Goal: Transaction & Acquisition: Purchase product/service

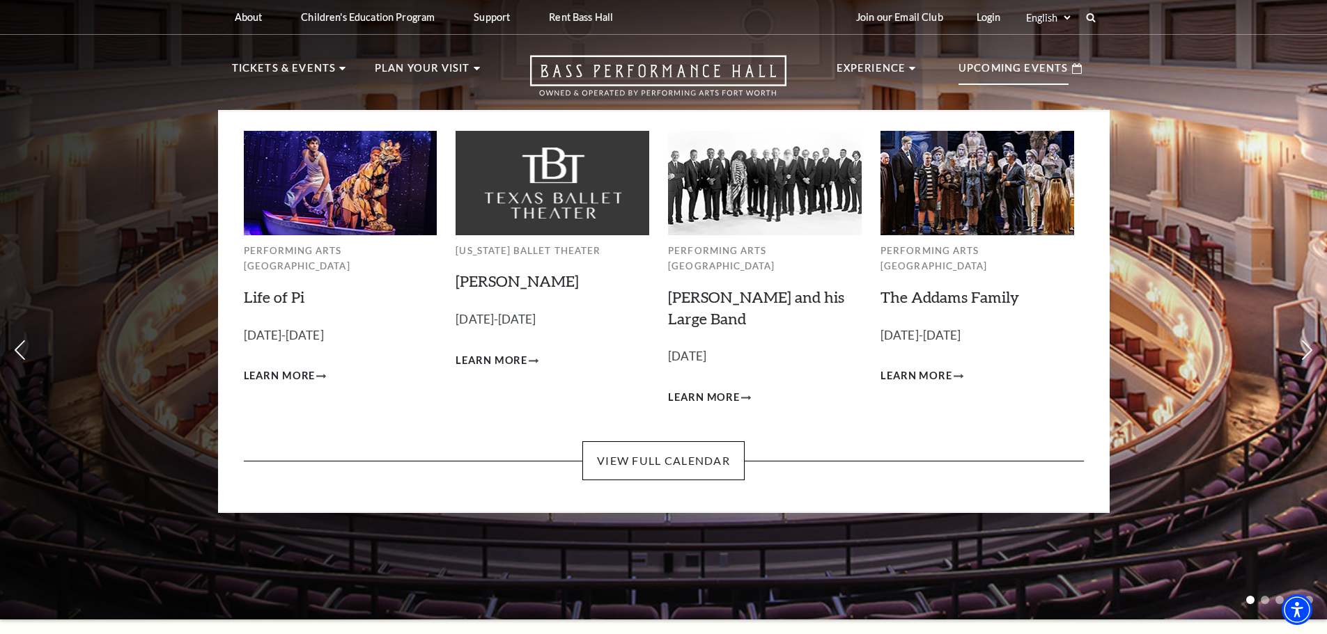
click at [964, 167] on img at bounding box center [977, 183] width 194 height 104
click at [921, 368] on span "Learn More" at bounding box center [916, 376] width 72 height 17
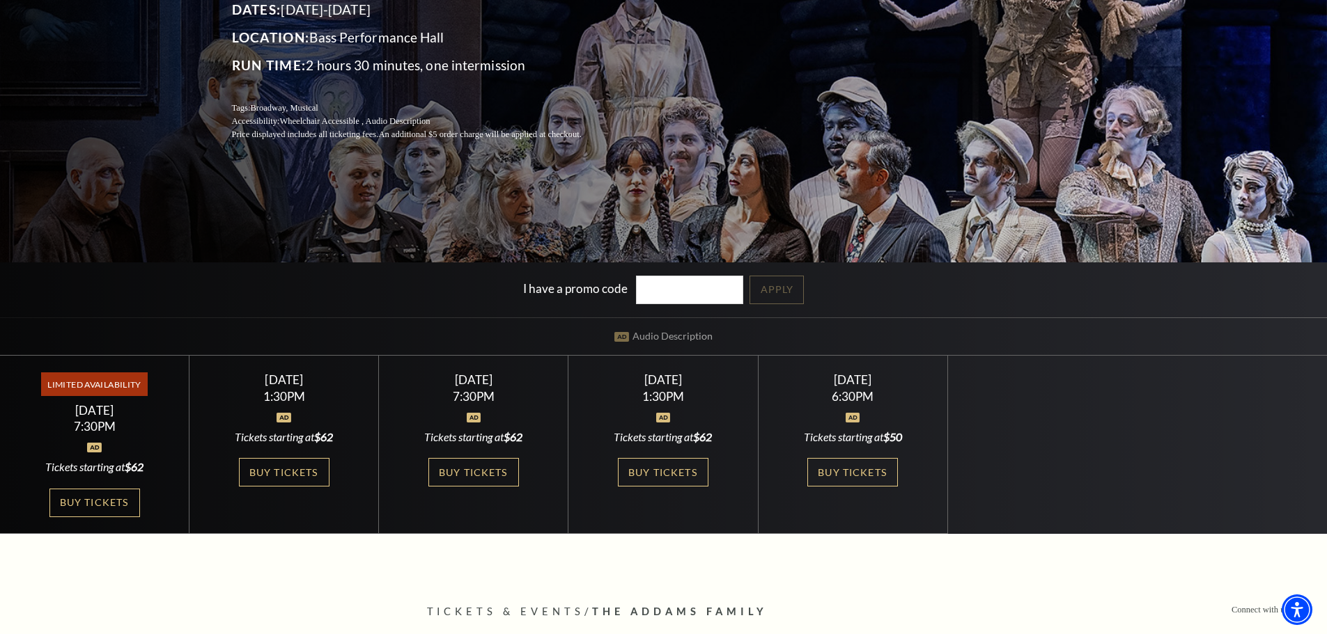
scroll to position [267, 0]
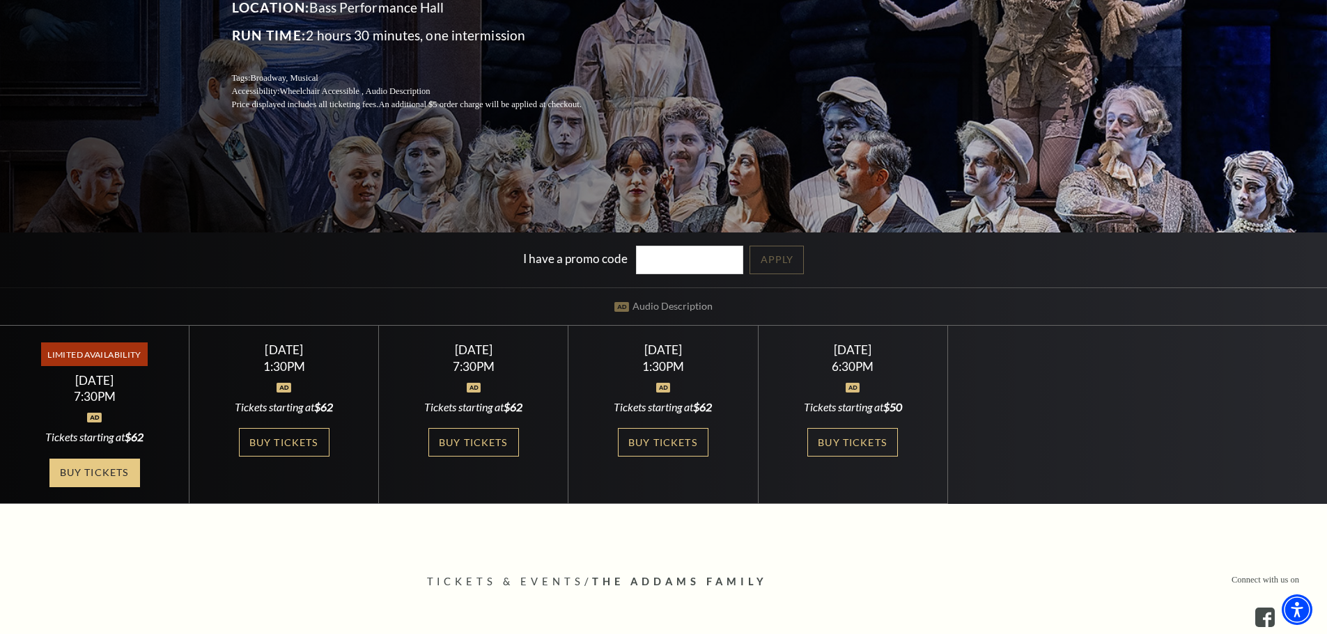
click at [102, 471] on link "Buy Tickets" at bounding box center [94, 473] width 91 height 29
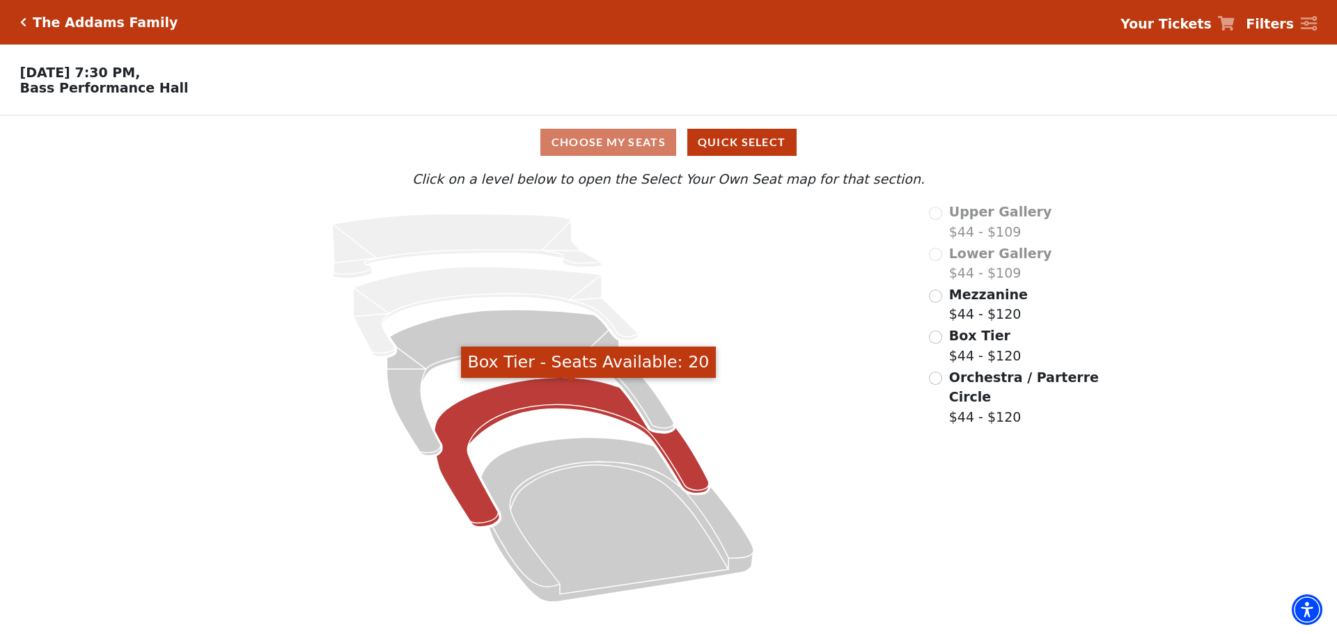
click at [508, 406] on icon "Box Tier - Seats Available: 20" at bounding box center [572, 453] width 274 height 150
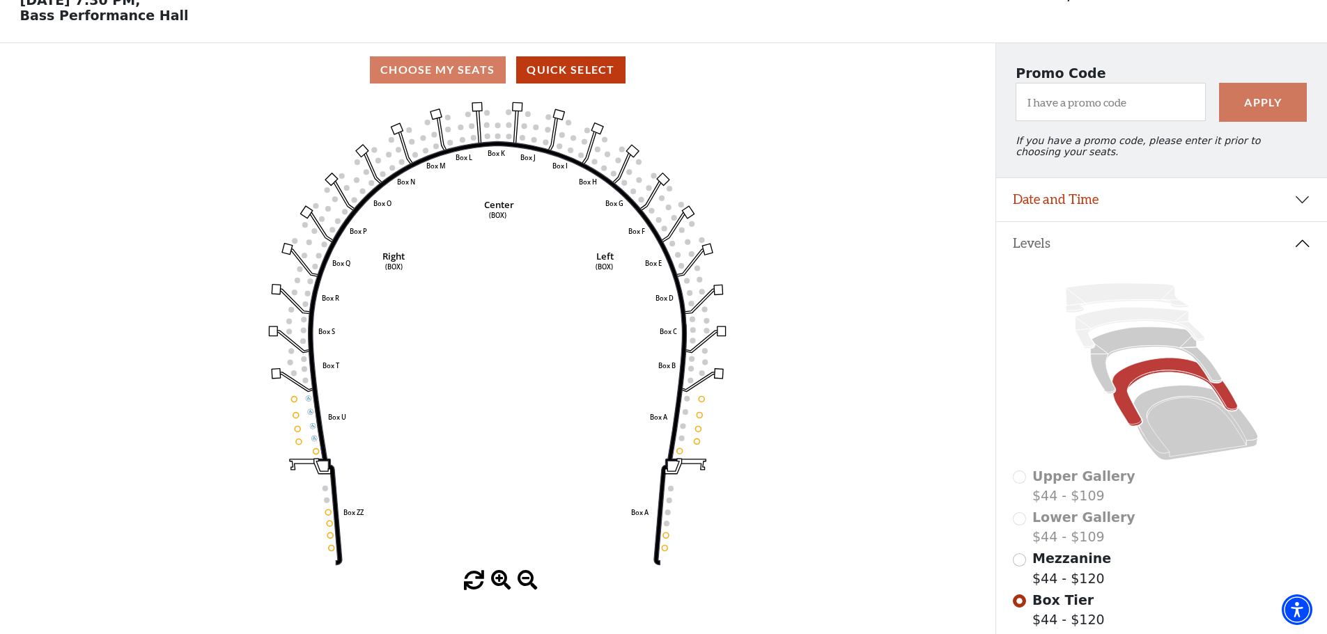
scroll to position [74, 0]
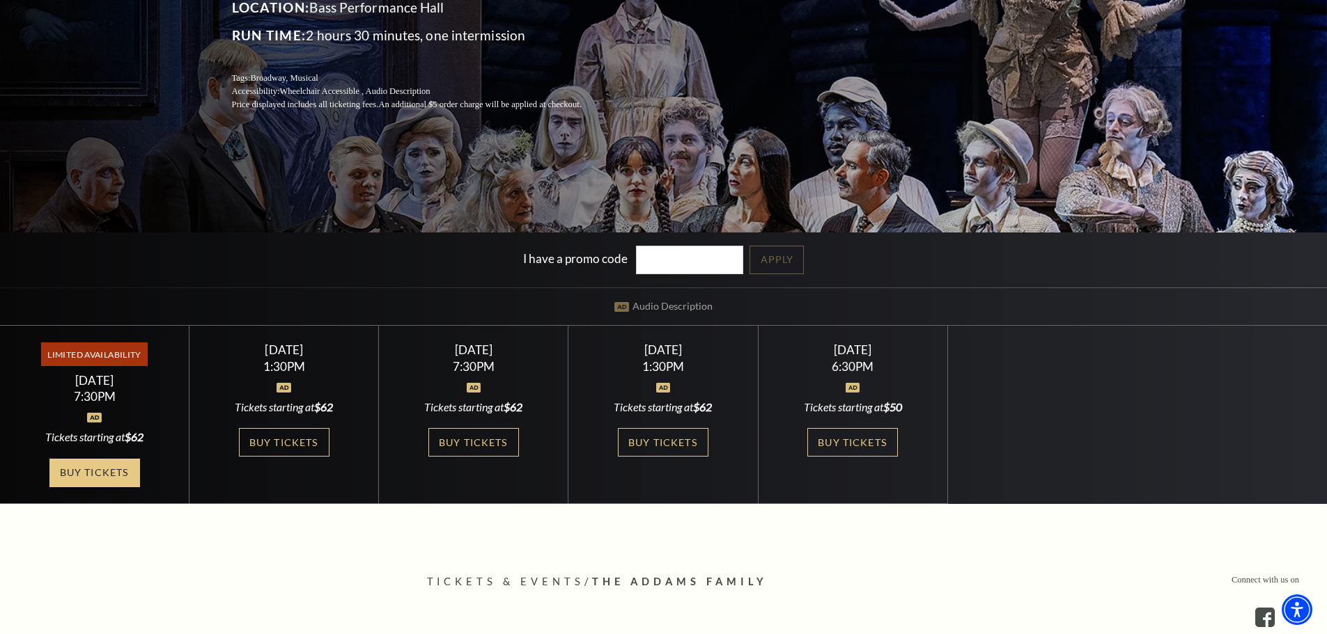
click at [89, 472] on link "Buy Tickets" at bounding box center [94, 473] width 91 height 29
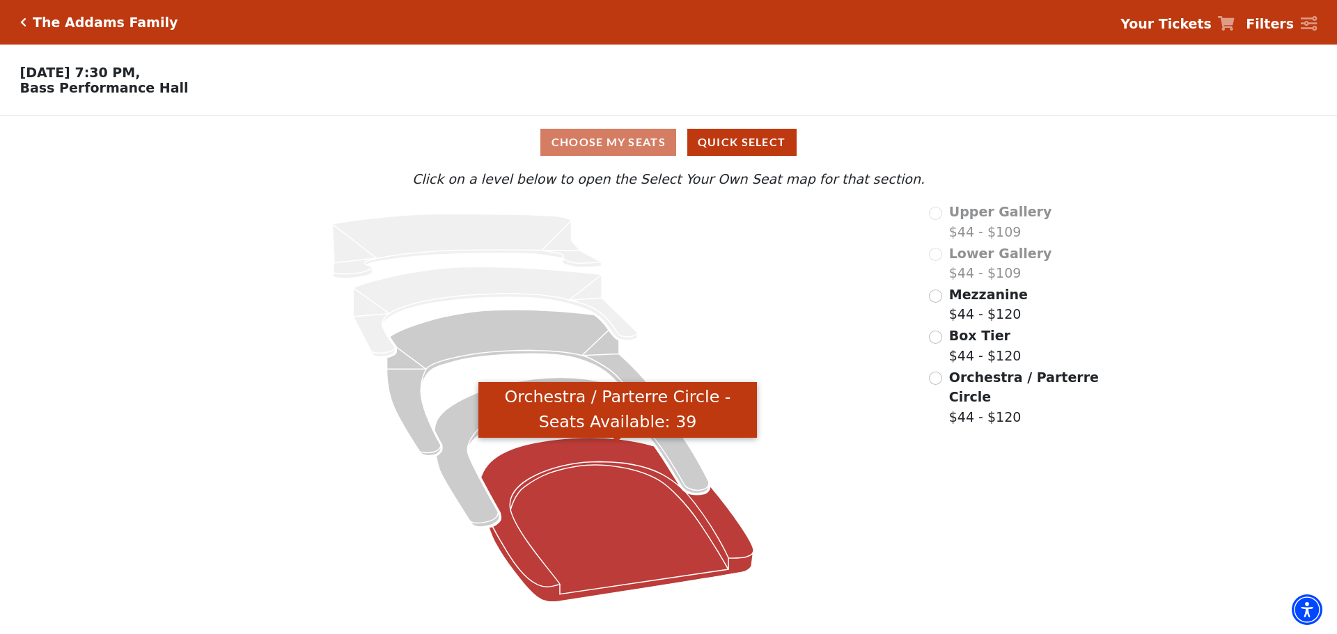
click at [579, 461] on icon "Orchestra / Parterre Circle - Seats Available: 39" at bounding box center [617, 520] width 273 height 164
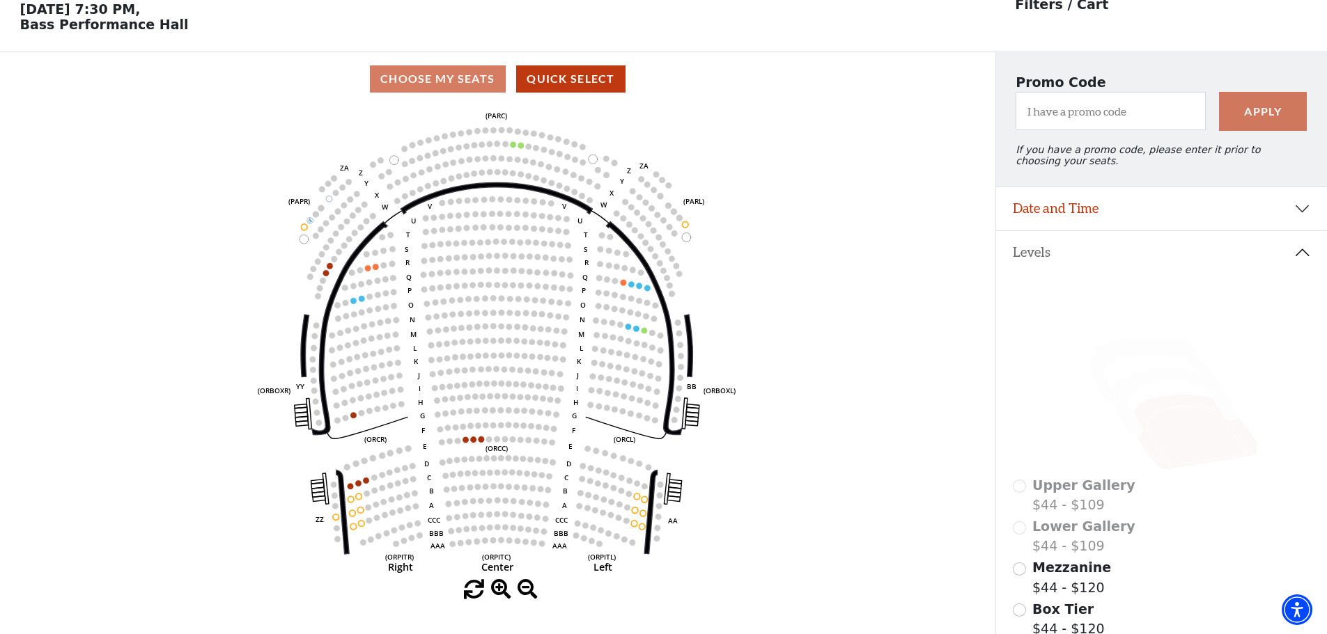
scroll to position [65, 0]
click at [1146, 352] on icon at bounding box center [1155, 368] width 131 height 67
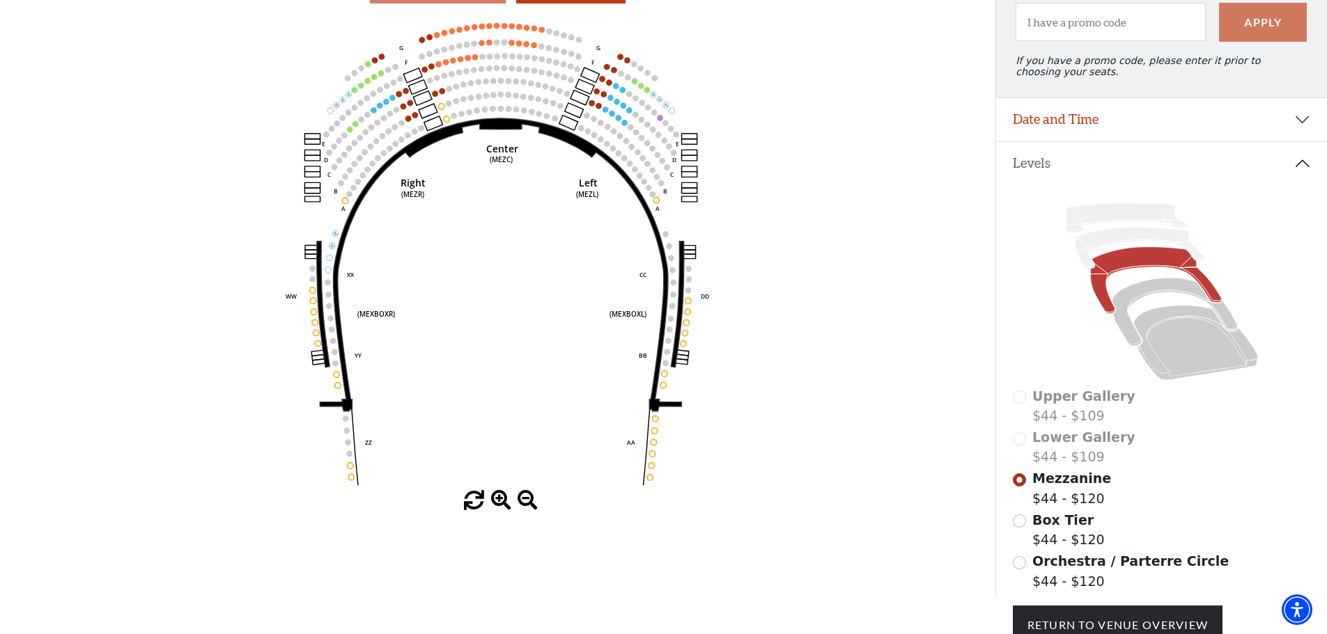
scroll to position [155, 0]
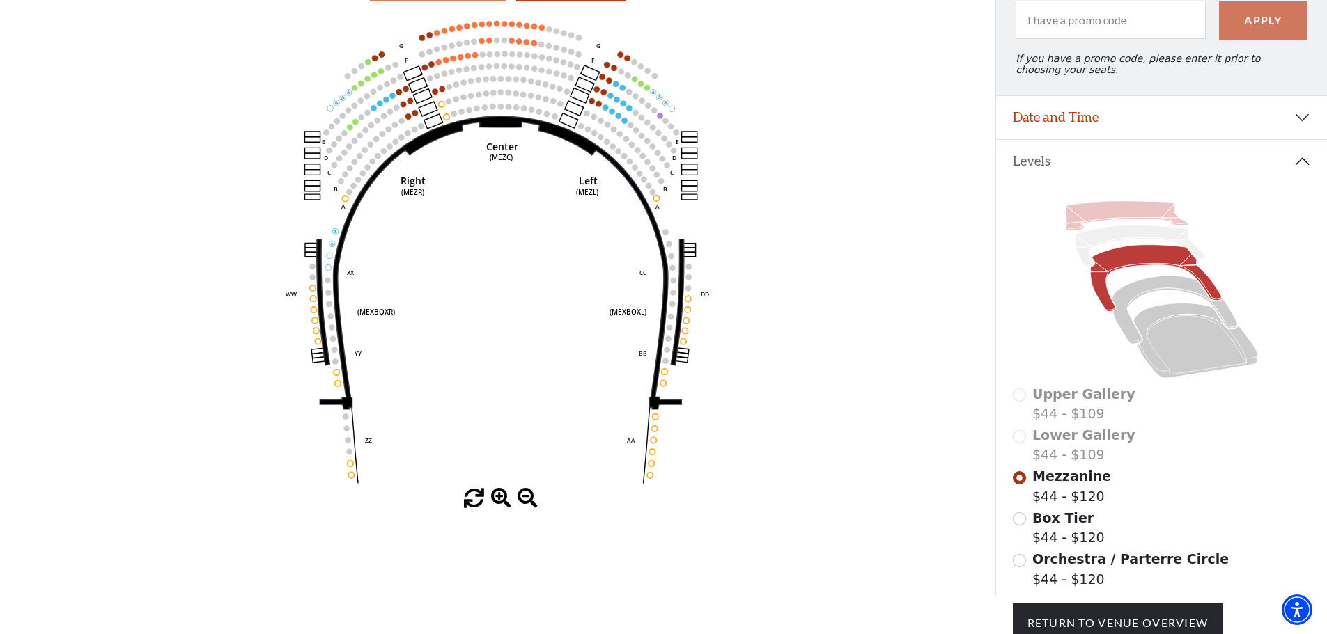
click at [1124, 218] on icon at bounding box center [1126, 215] width 123 height 29
click at [1127, 265] on icon at bounding box center [1155, 278] width 131 height 67
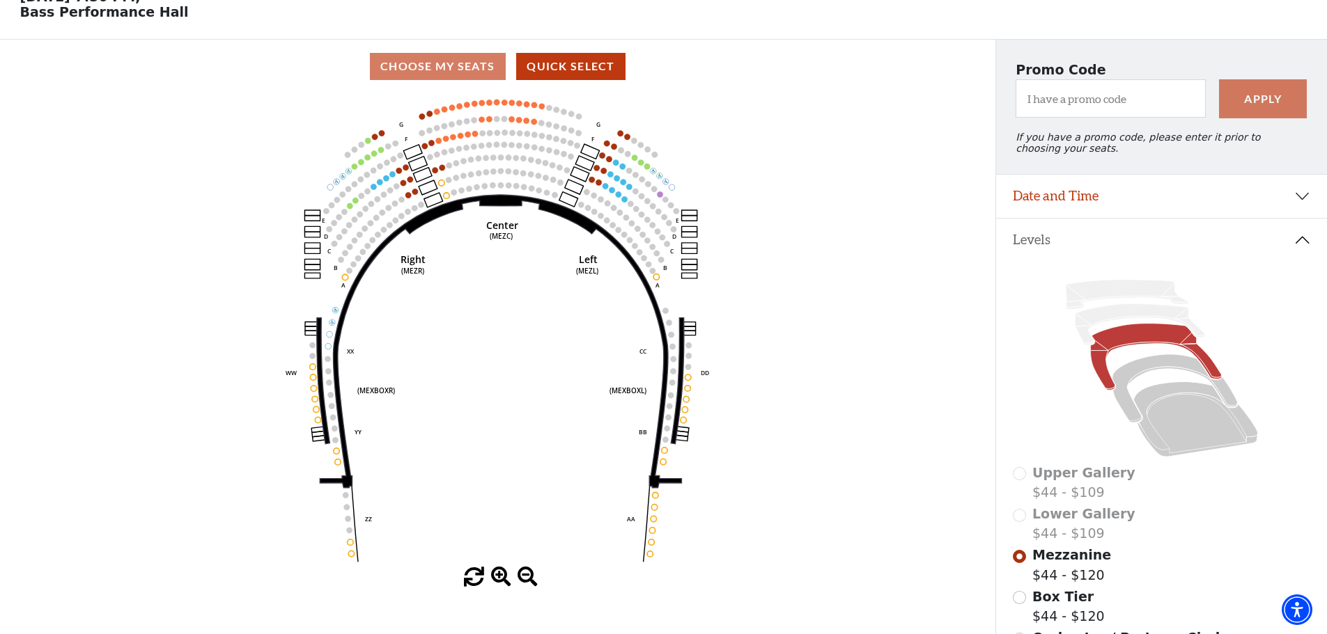
scroll to position [75, 0]
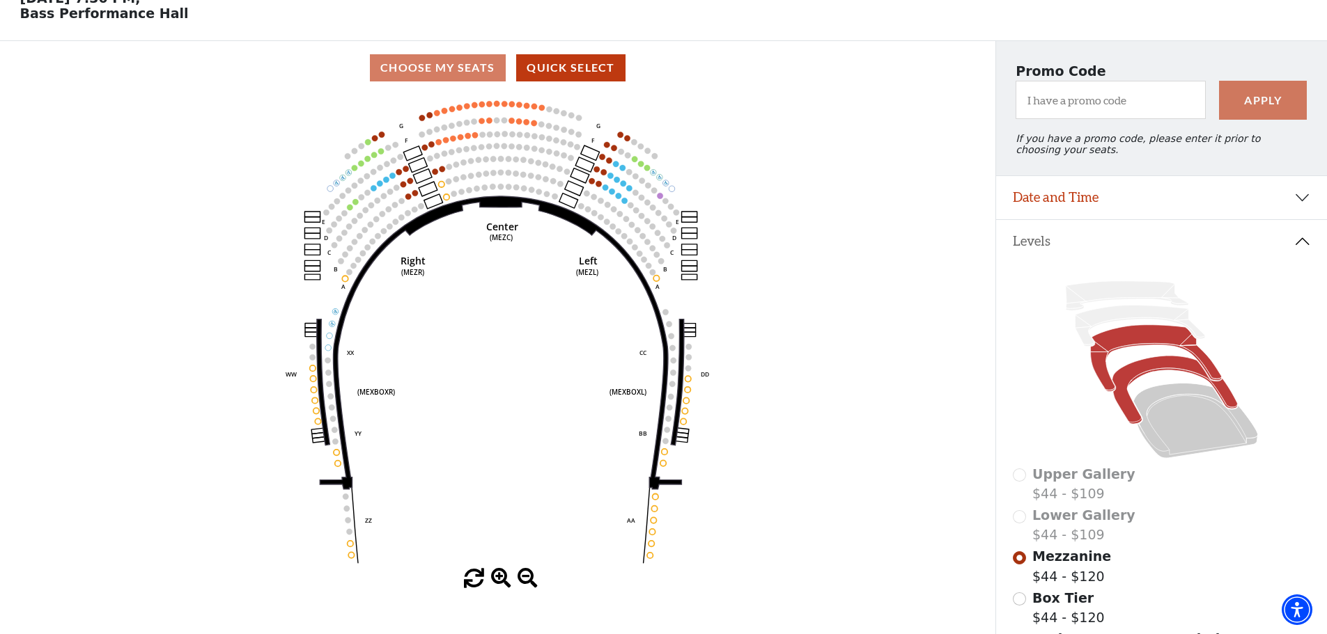
click at [1139, 375] on icon at bounding box center [1173, 391] width 125 height 68
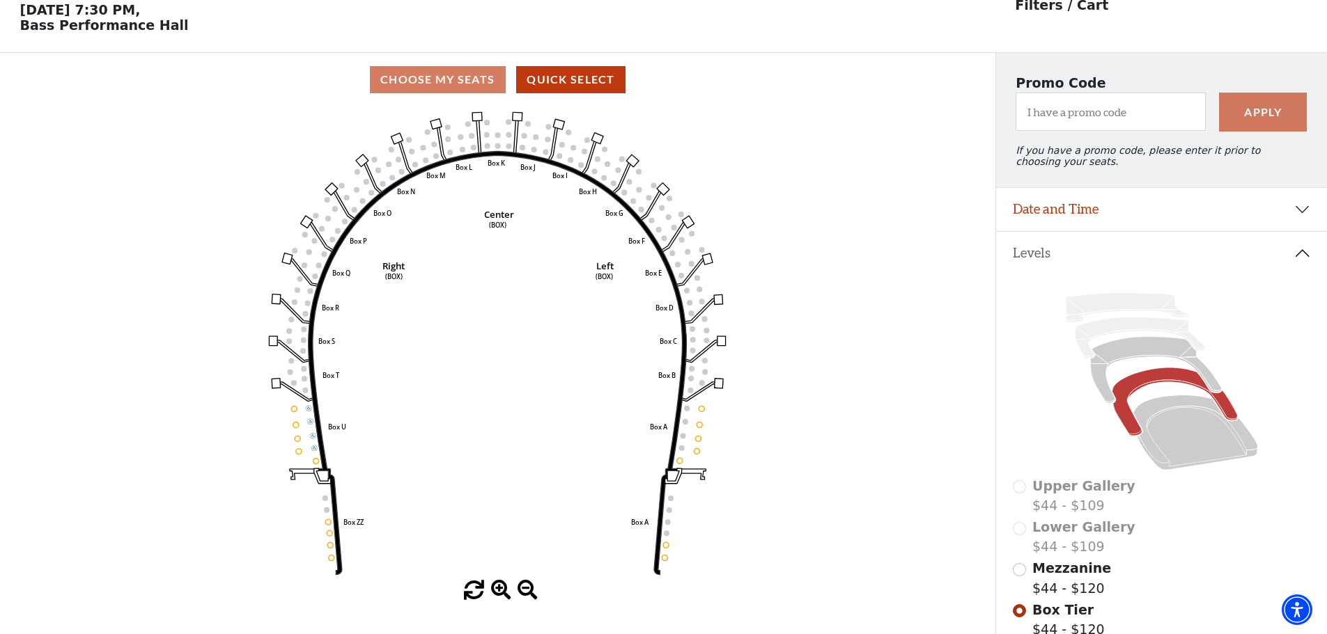
scroll to position [65, 0]
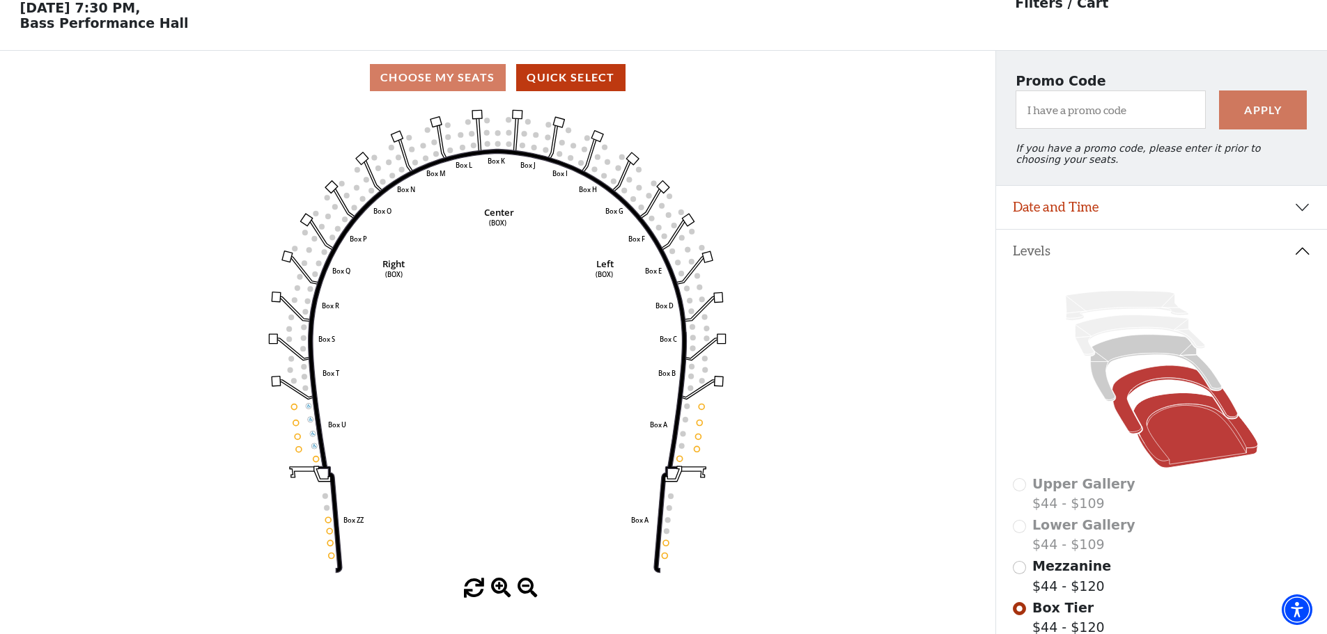
click at [1175, 409] on icon at bounding box center [1195, 430] width 125 height 75
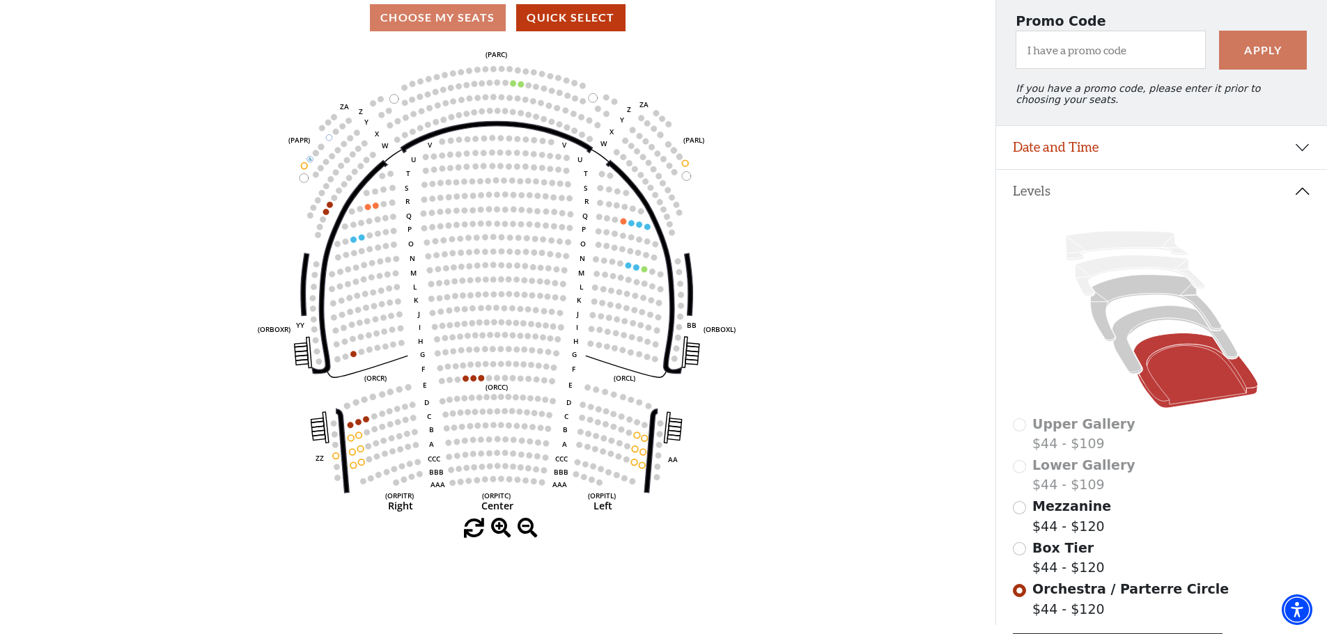
scroll to position [136, 0]
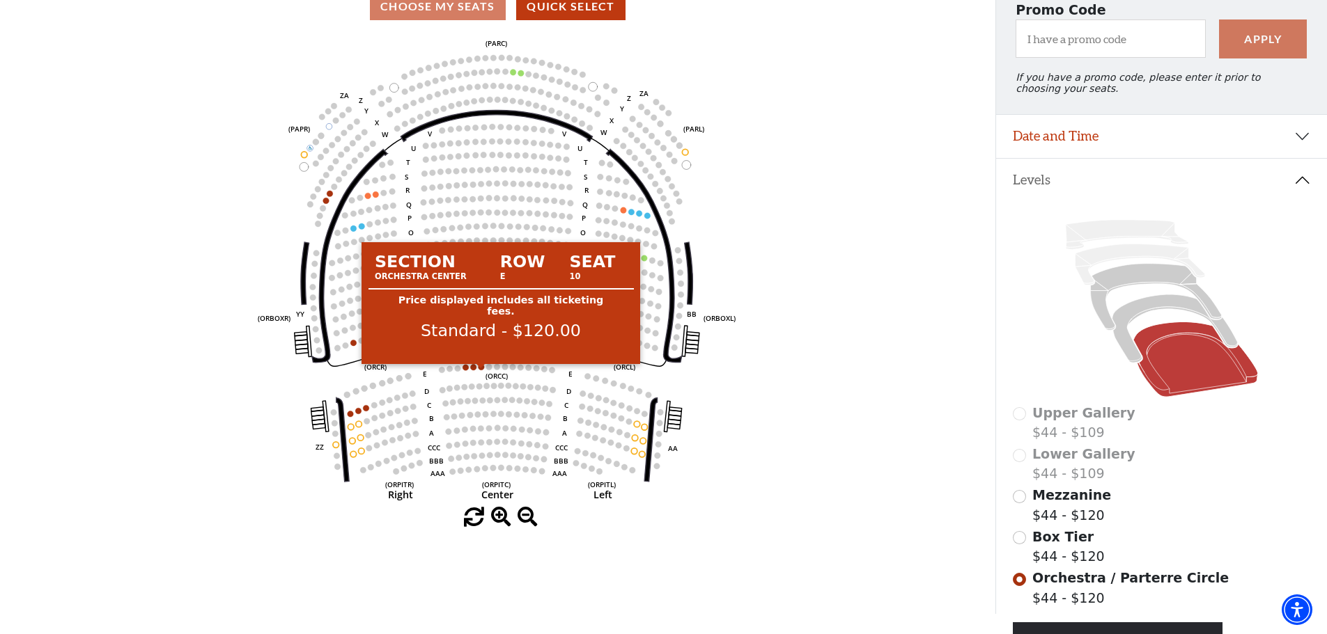
click at [481, 370] on circle at bounding box center [481, 367] width 6 height 6
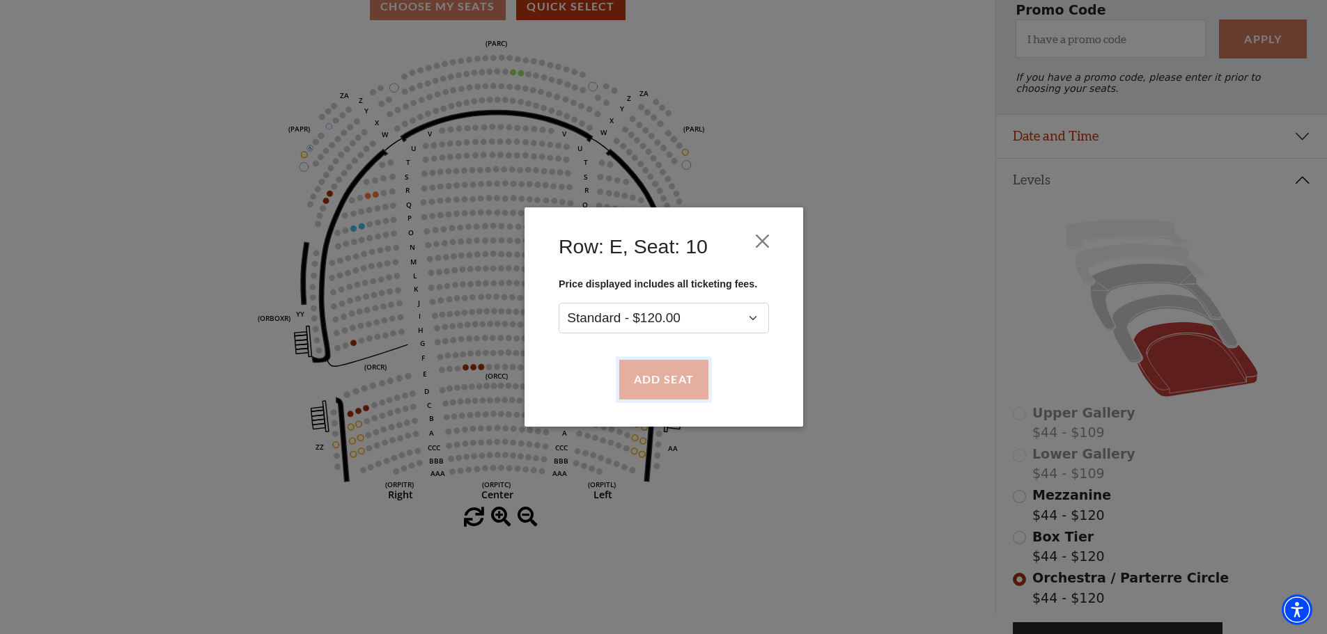
click at [675, 378] on button "Add Seat" at bounding box center [662, 380] width 89 height 39
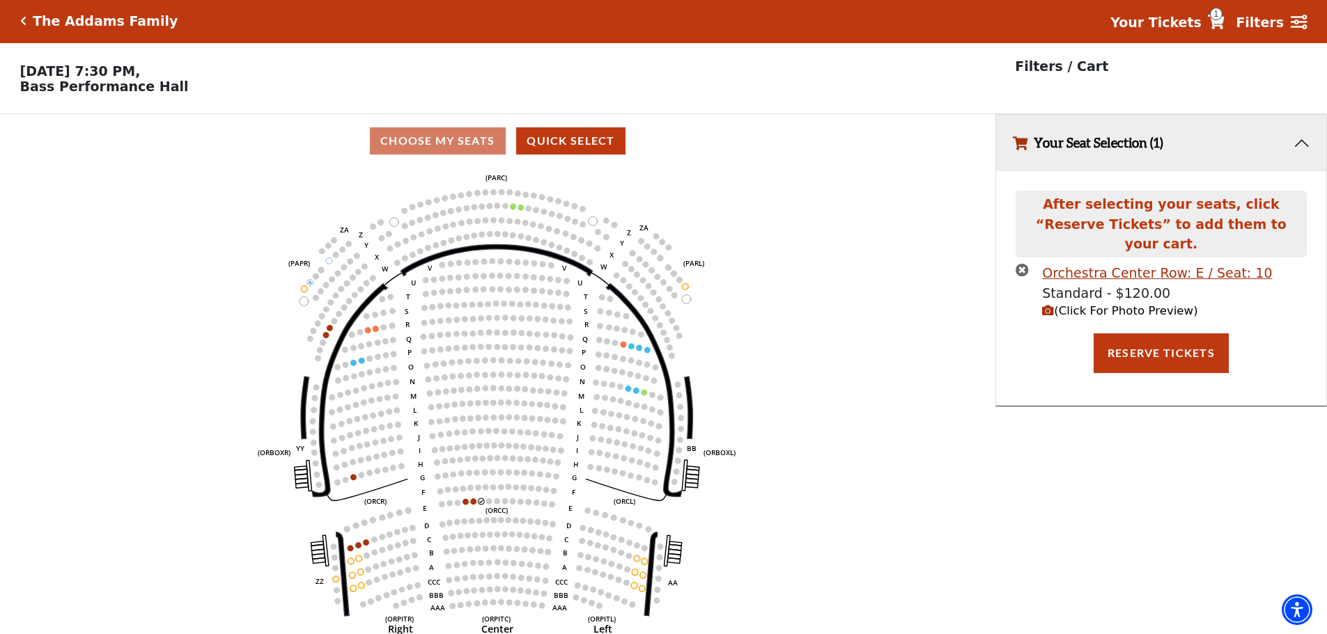
scroll to position [0, 0]
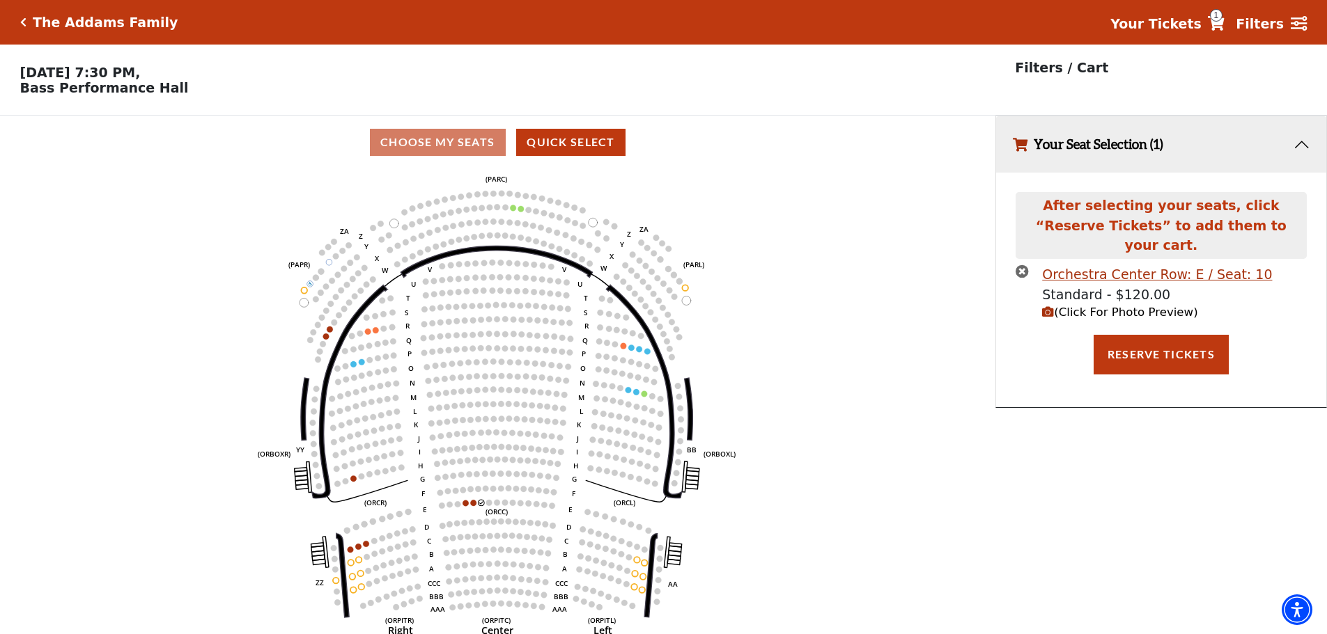
click at [470, 508] on icon "Left (ORPITL) Right (ORPITR) Center (ORPITC) ZZ AA YY BB ZA ZA (ORCL) (ORCR) (O…" at bounding box center [497, 406] width 896 height 474
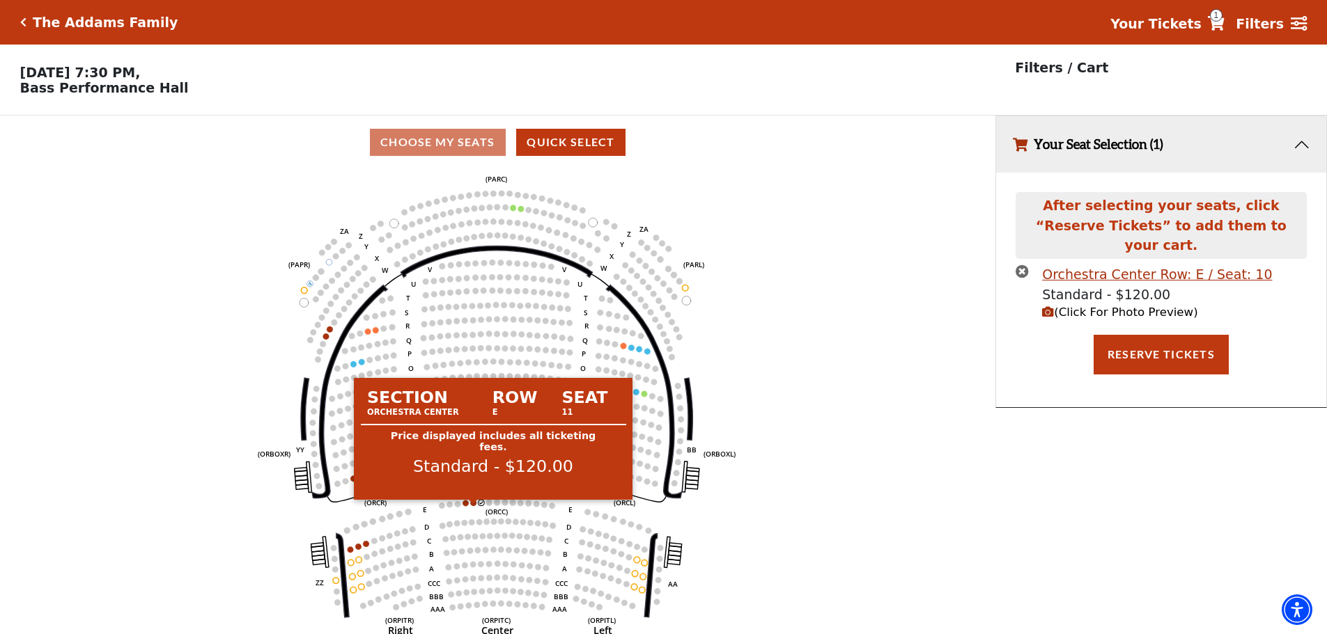
click at [472, 506] on circle at bounding box center [474, 503] width 6 height 6
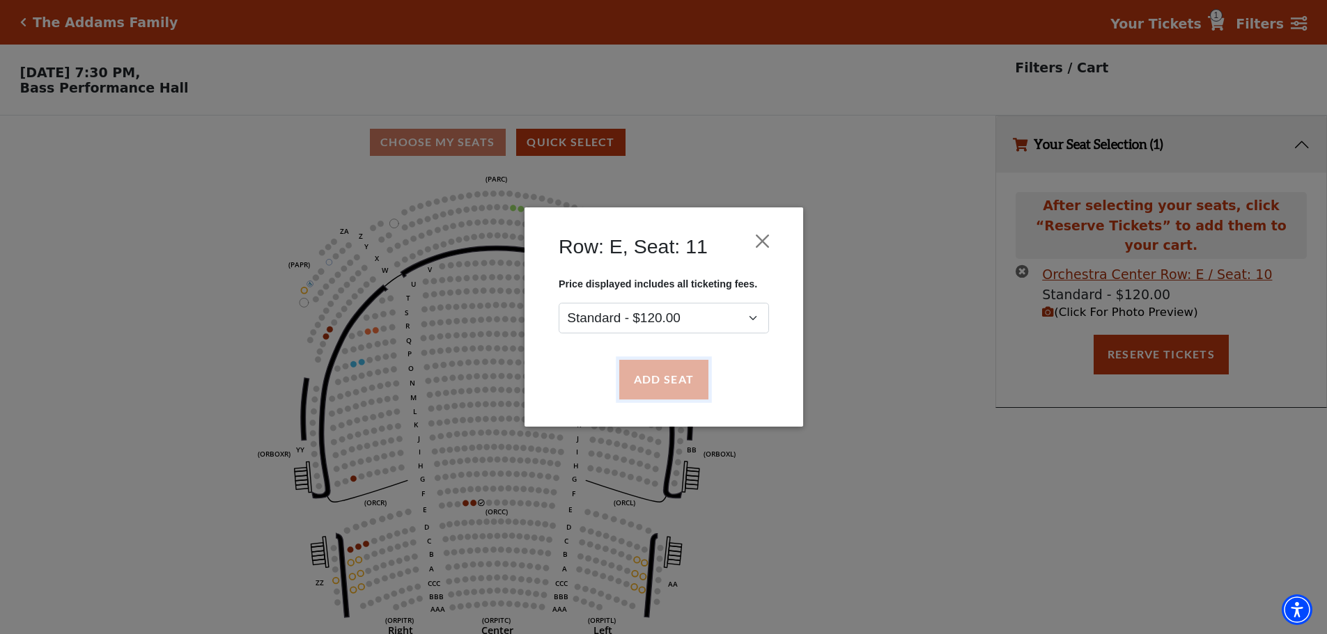
click at [674, 386] on button "Add Seat" at bounding box center [662, 380] width 89 height 39
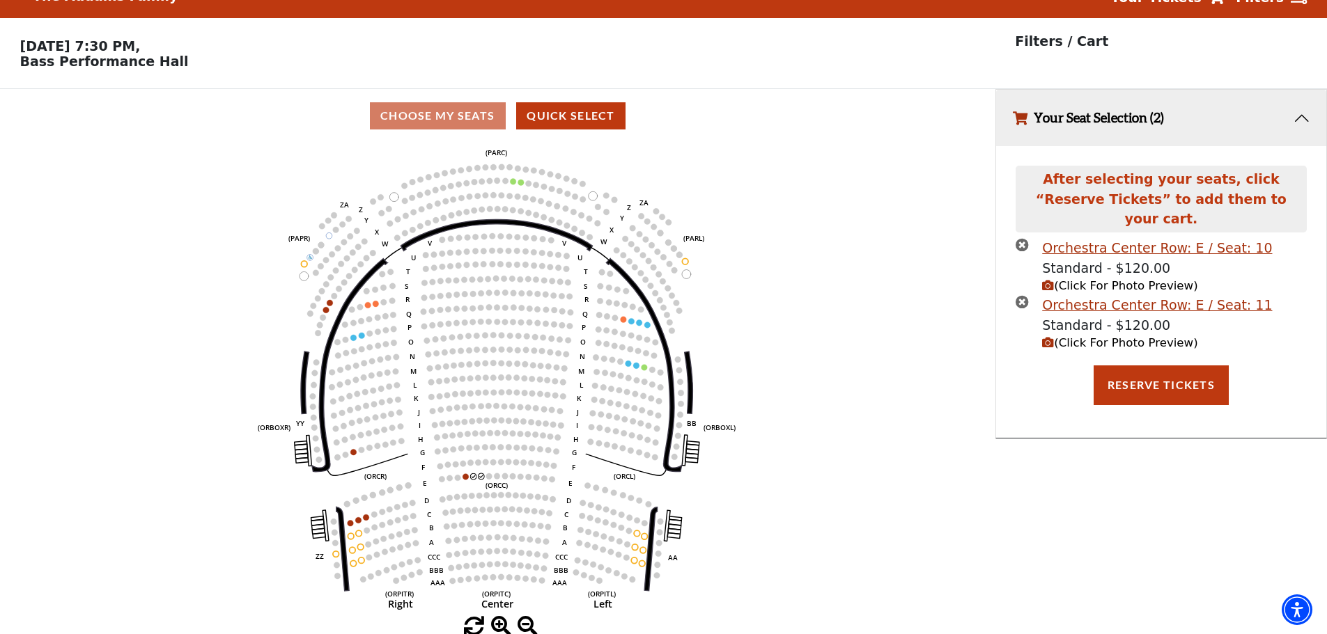
scroll to position [34, 0]
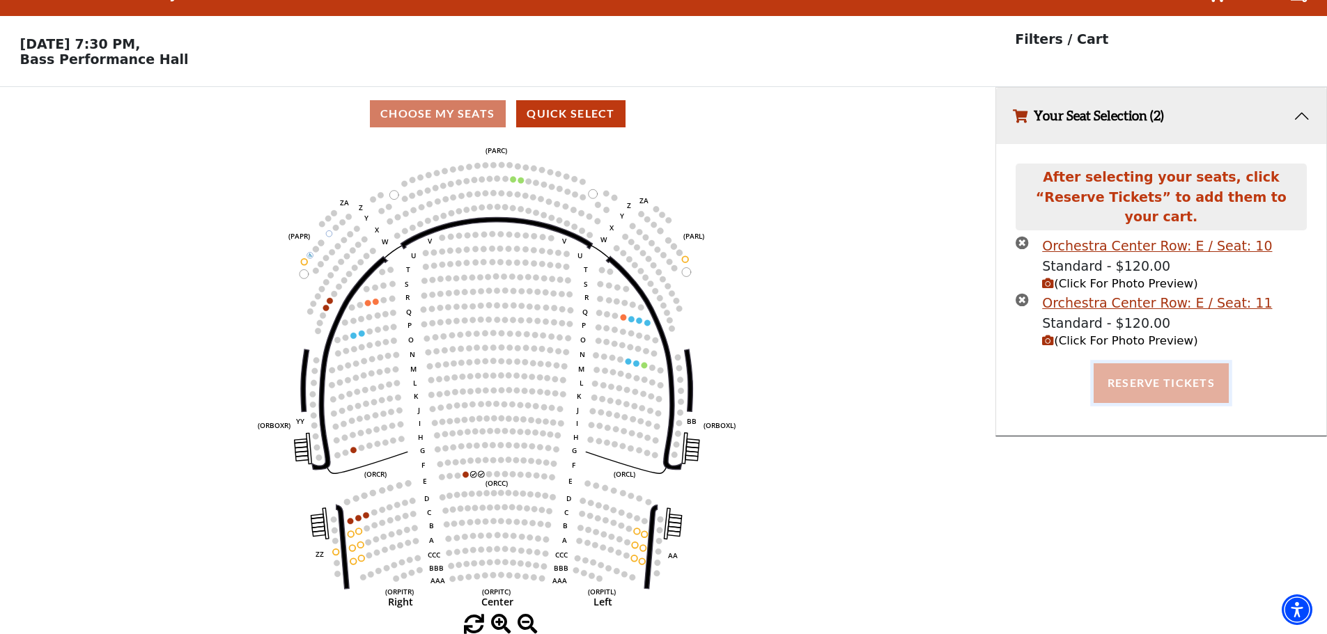
click at [1136, 364] on button "Reserve Tickets" at bounding box center [1160, 383] width 135 height 39
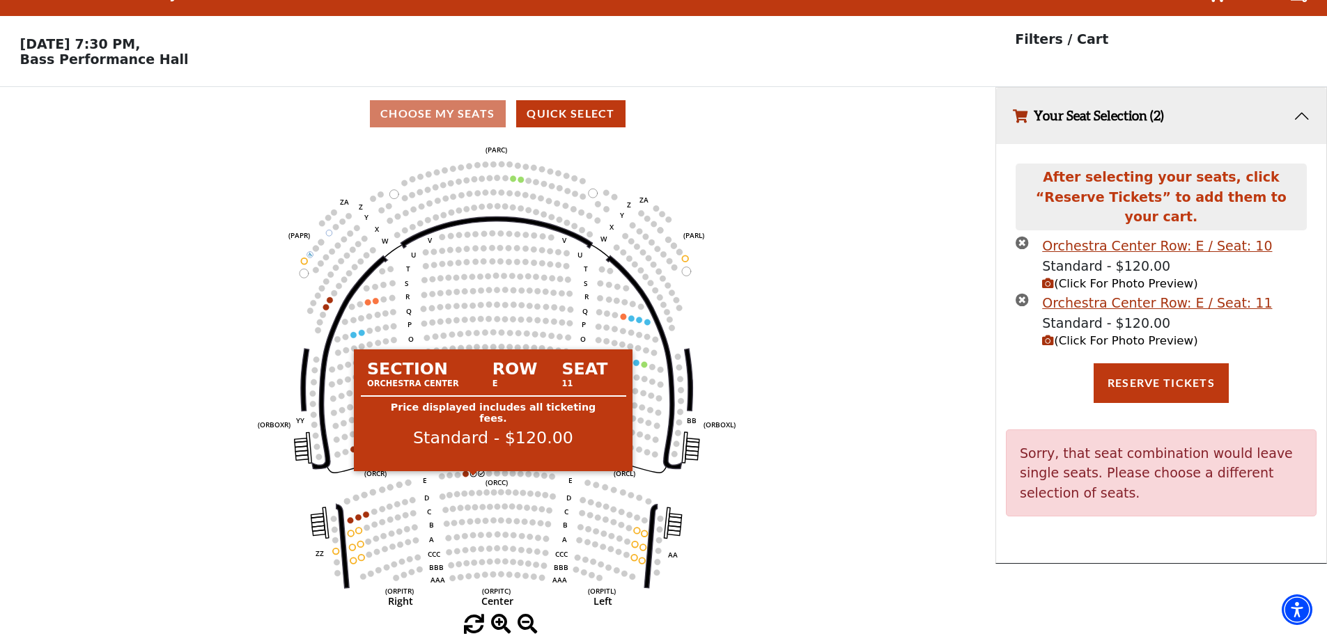
click at [472, 475] on circle at bounding box center [474, 474] width 6 height 6
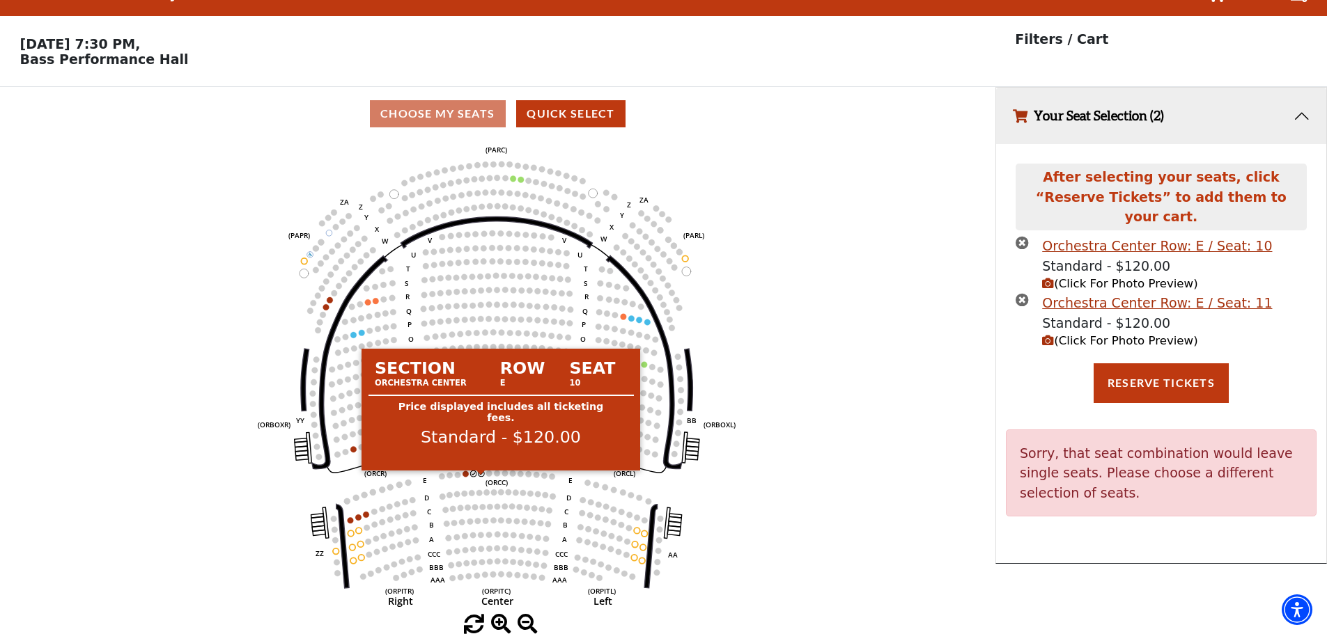
click at [482, 472] on circle at bounding box center [481, 474] width 6 height 6
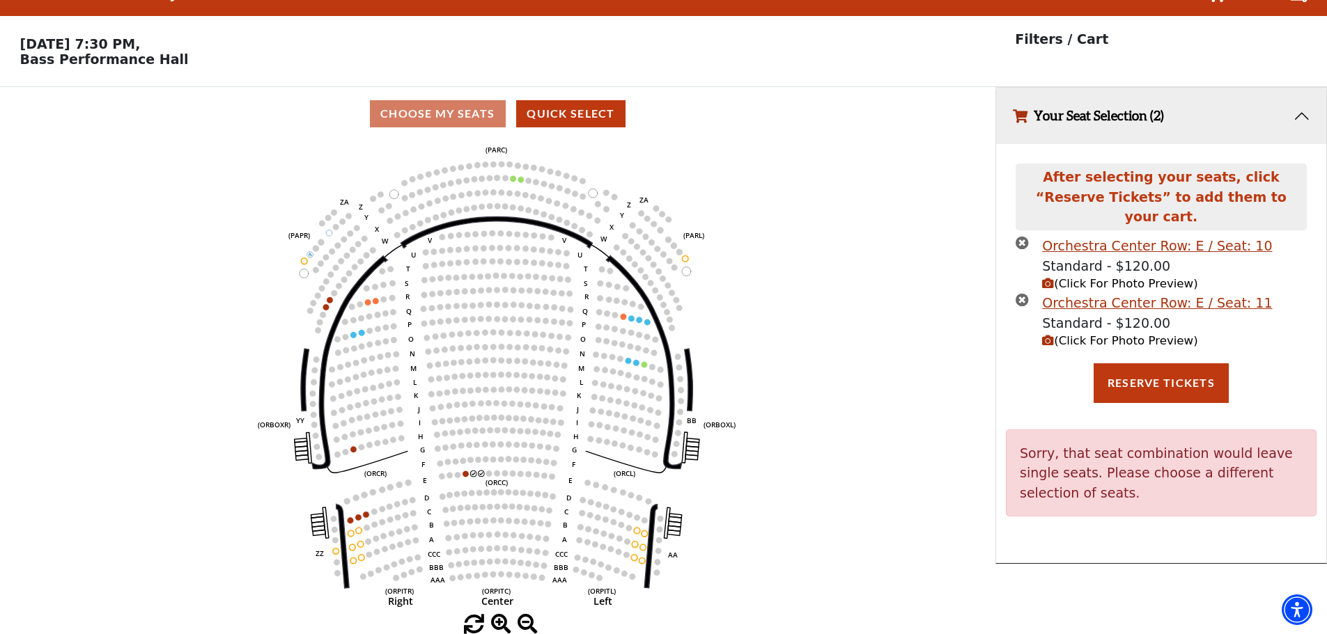
click at [1017, 293] on icon "times-circle" at bounding box center [1021, 299] width 13 height 13
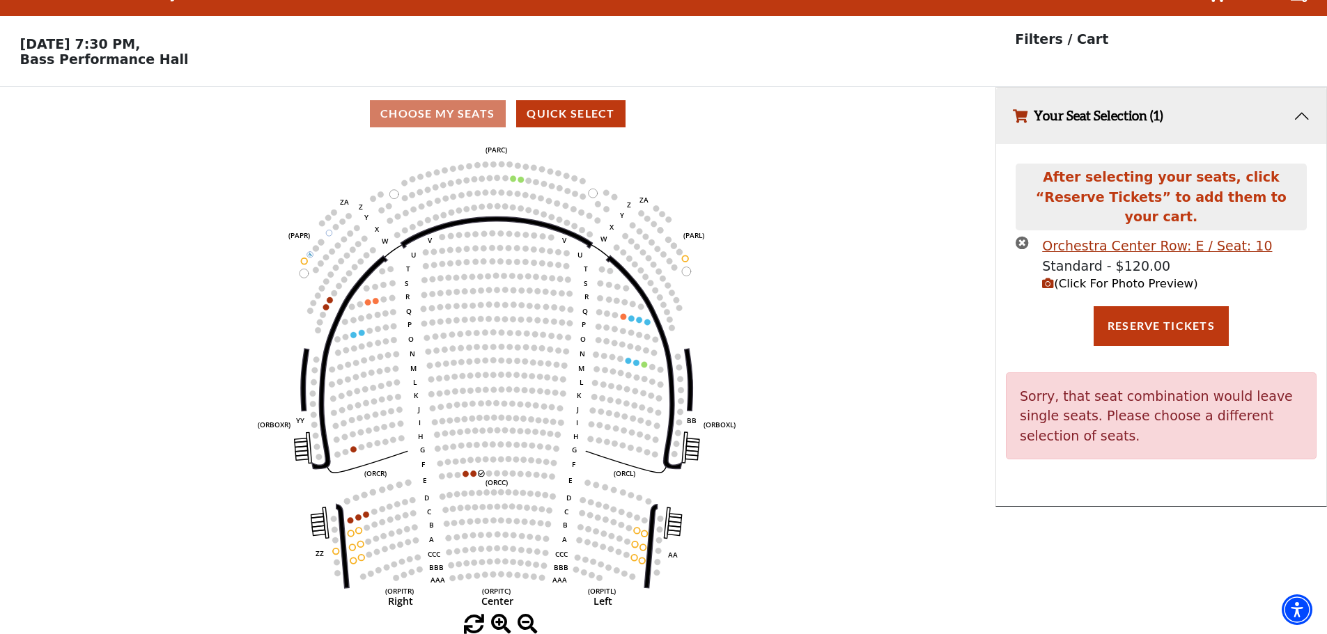
click at [1024, 236] on icon "times-circle" at bounding box center [1021, 242] width 13 height 13
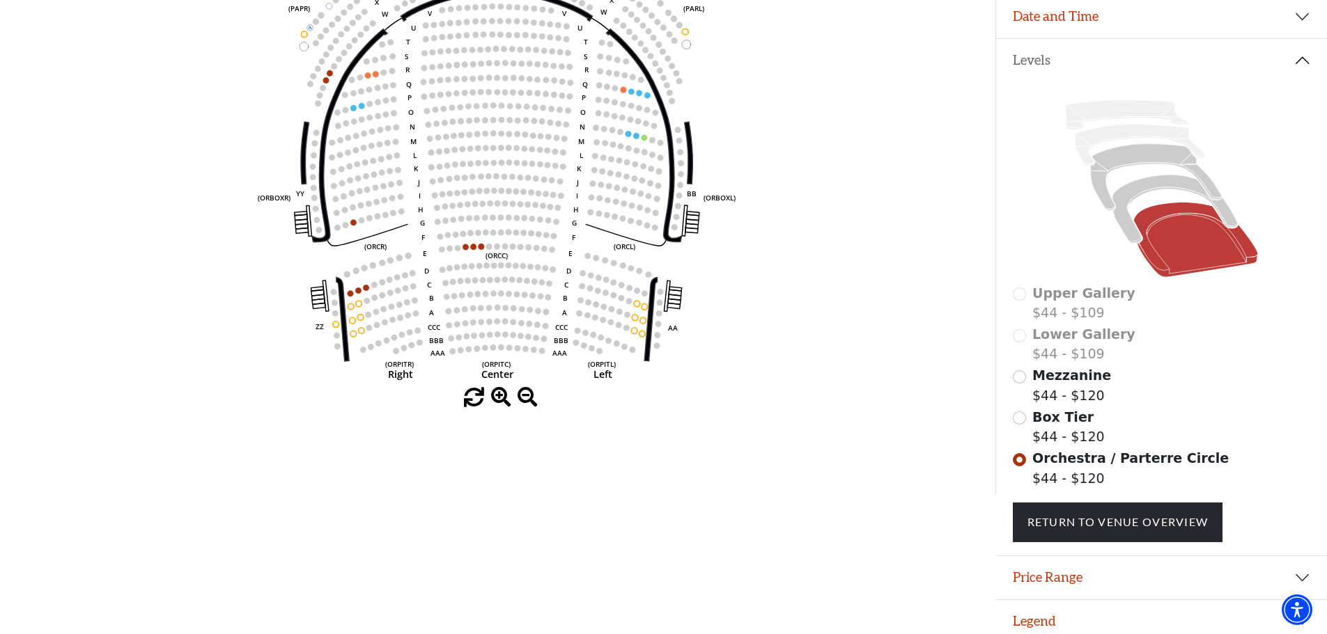
scroll to position [260, 0]
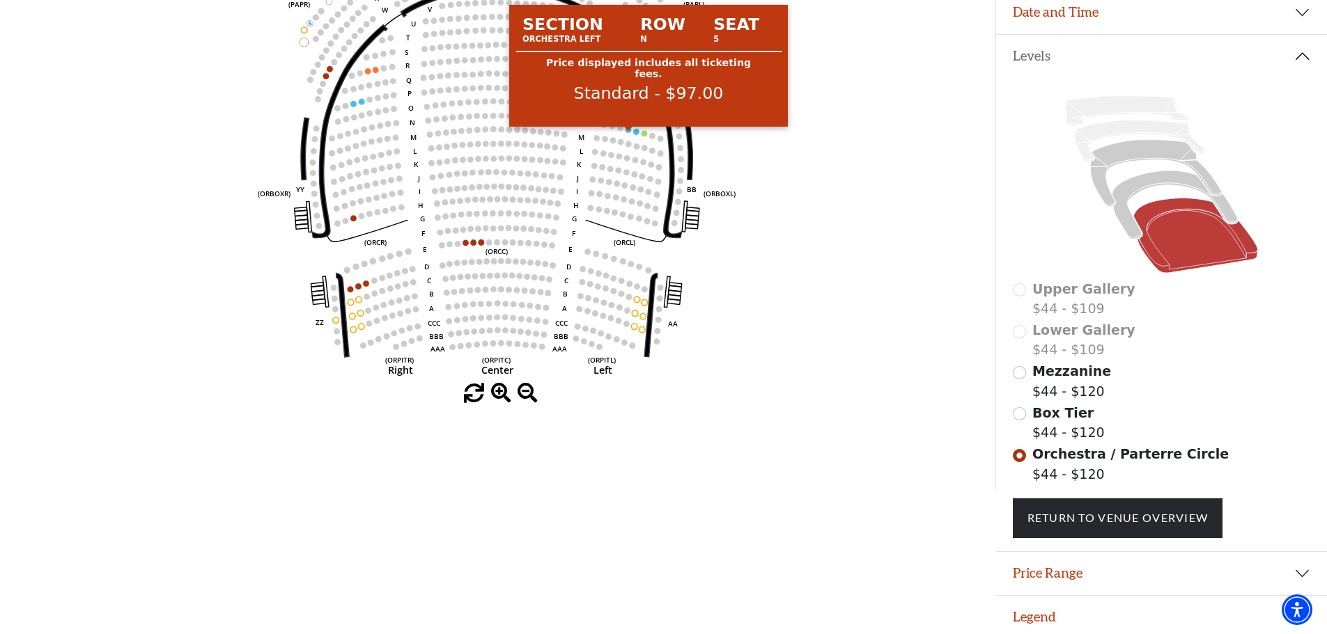
click at [628, 133] on circle at bounding box center [628, 130] width 6 height 6
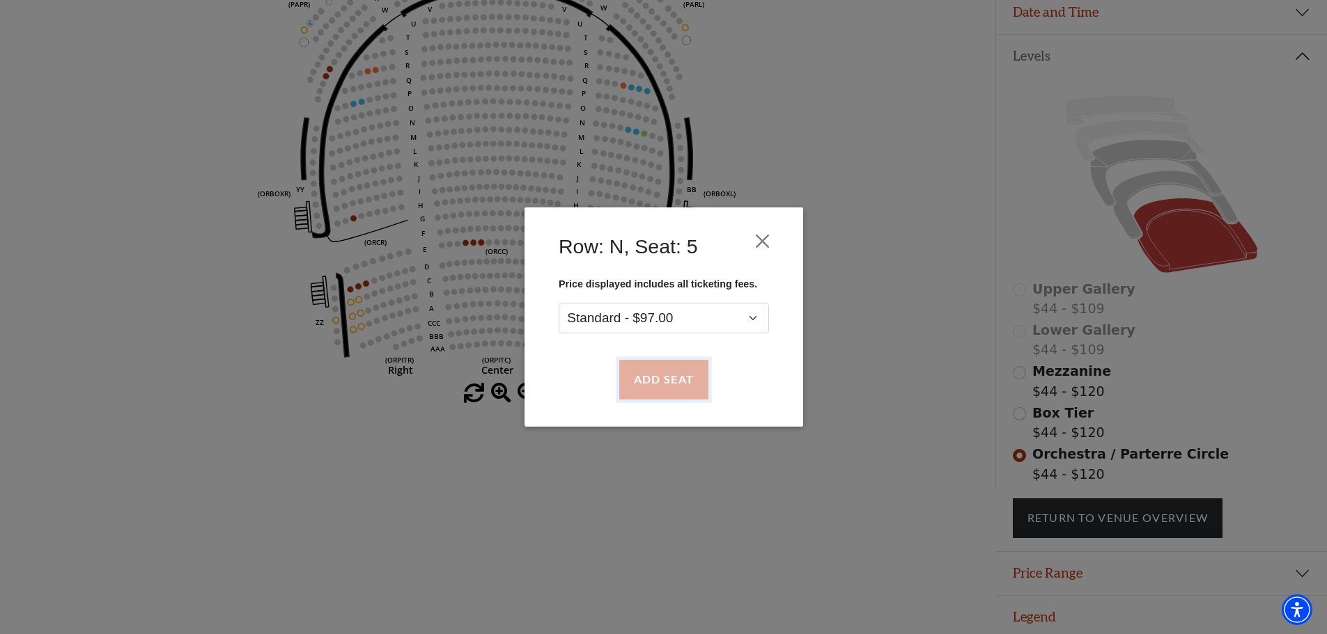
click at [663, 385] on button "Add Seat" at bounding box center [662, 380] width 89 height 39
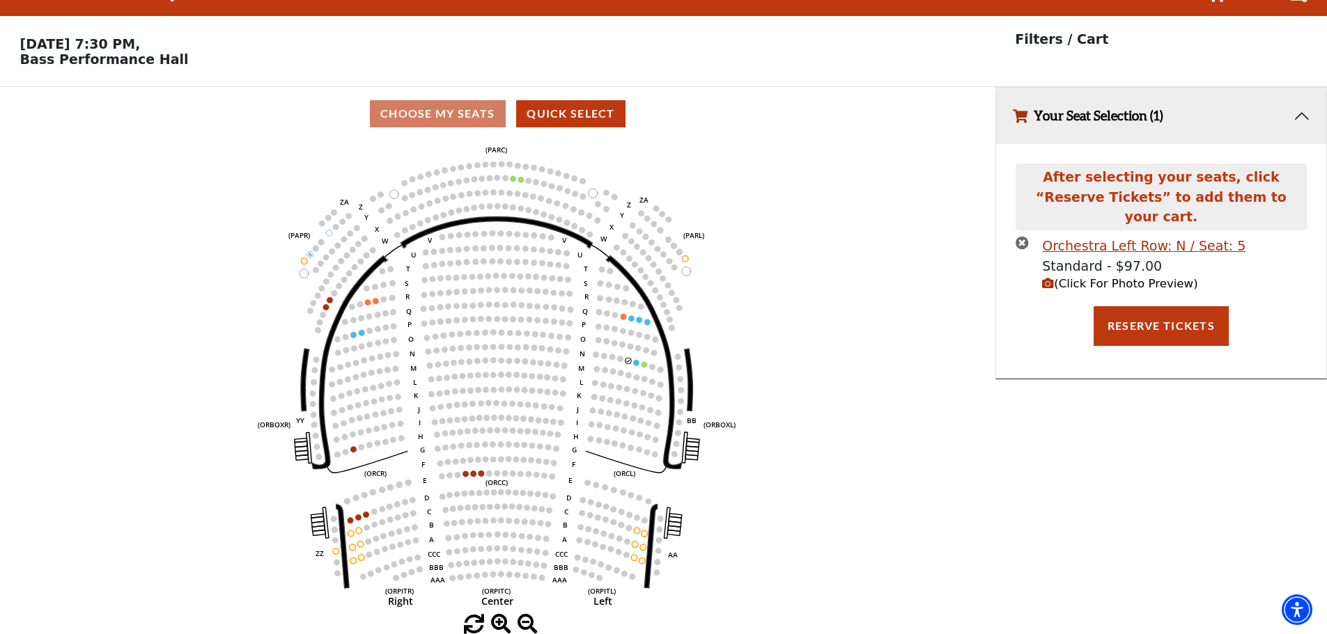
scroll to position [0, 0]
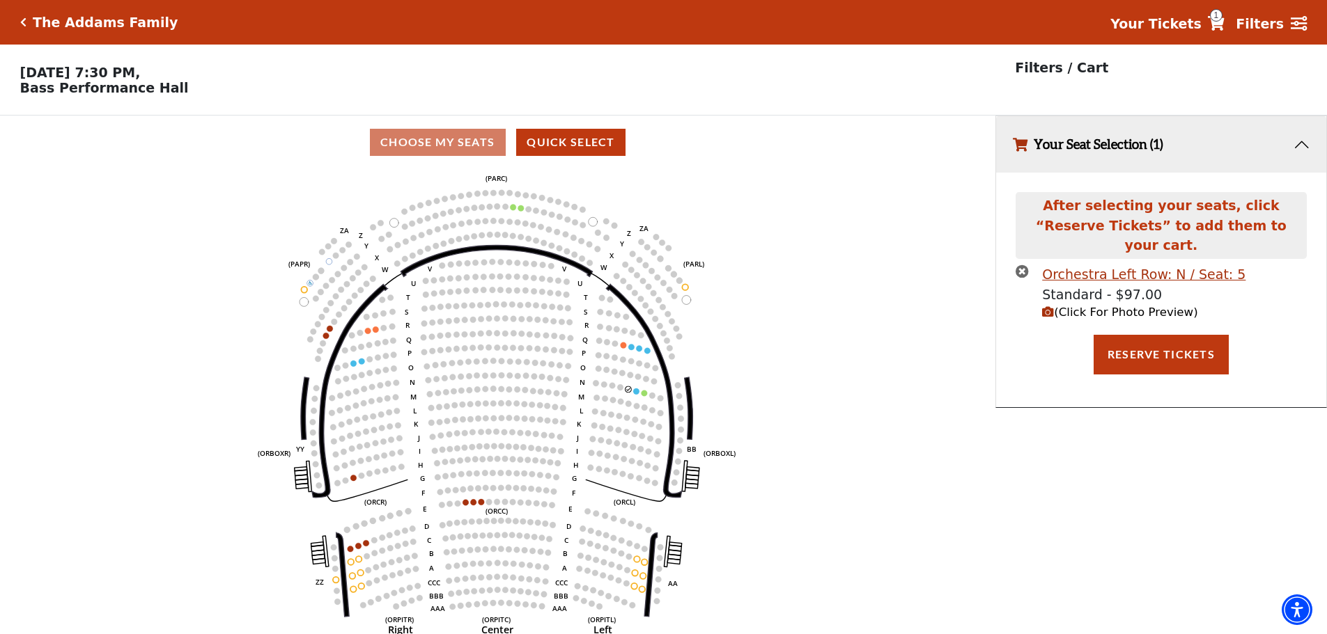
click at [635, 395] on circle at bounding box center [637, 392] width 6 height 6
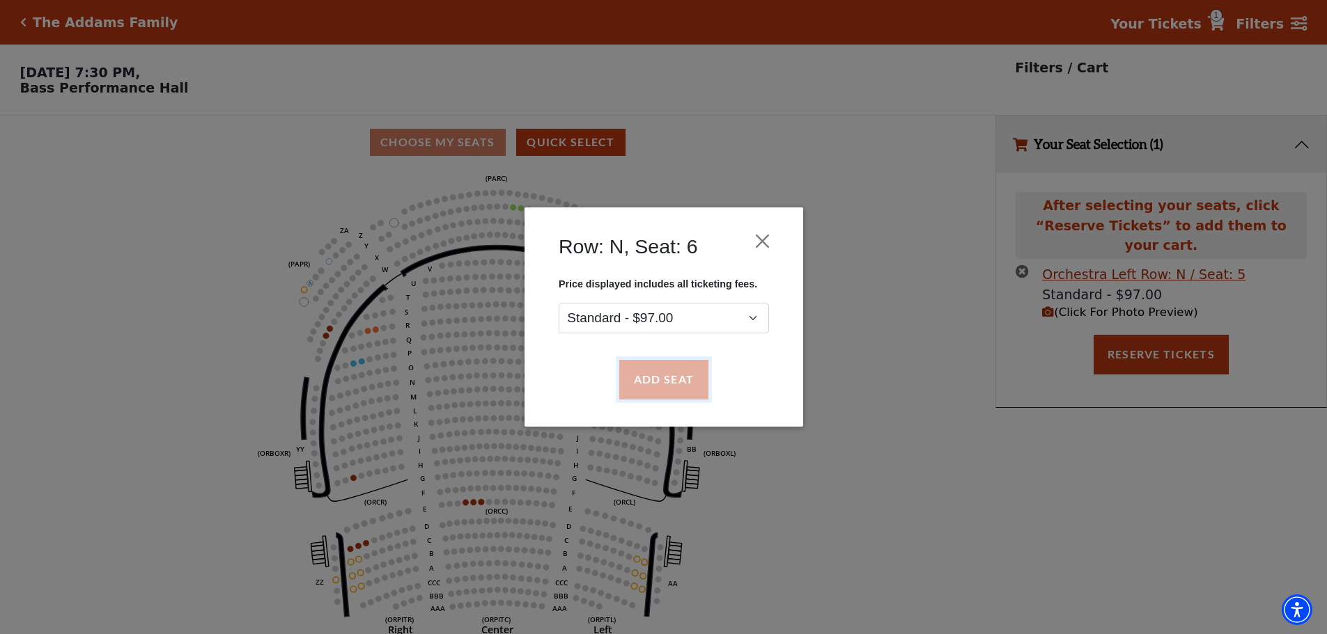
click at [646, 382] on button "Add Seat" at bounding box center [662, 380] width 89 height 39
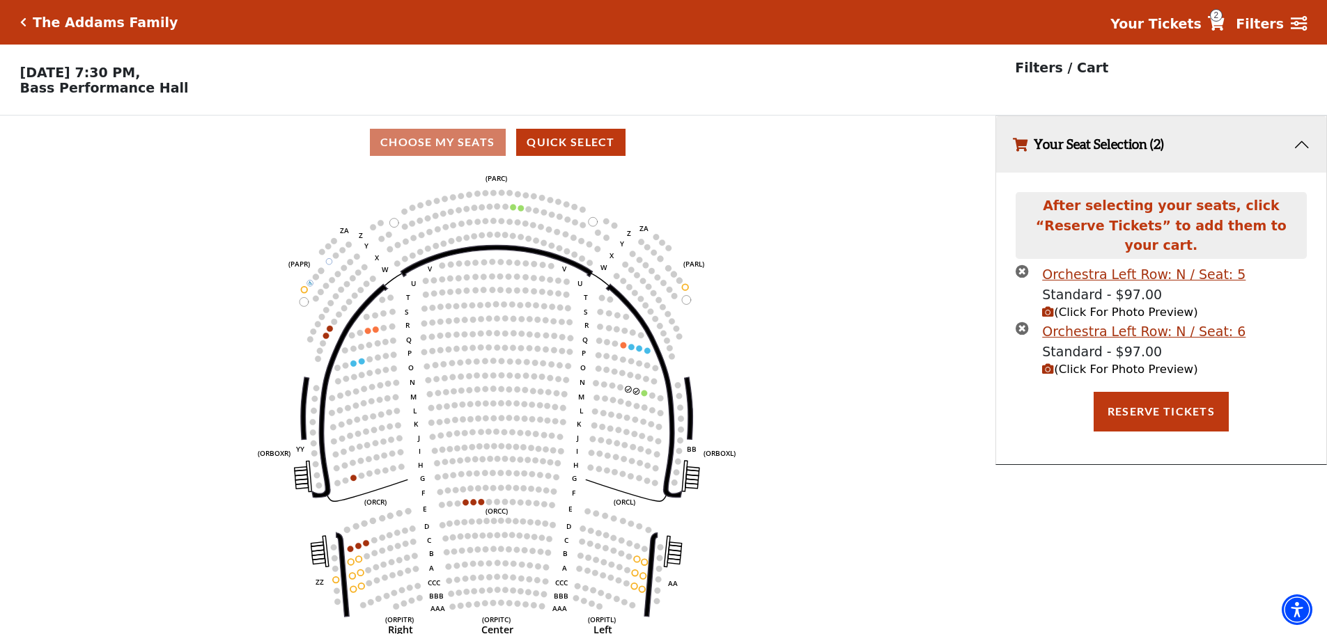
click at [1049, 364] on icon "(Click For Photo Preview)" at bounding box center [1048, 370] width 12 height 12
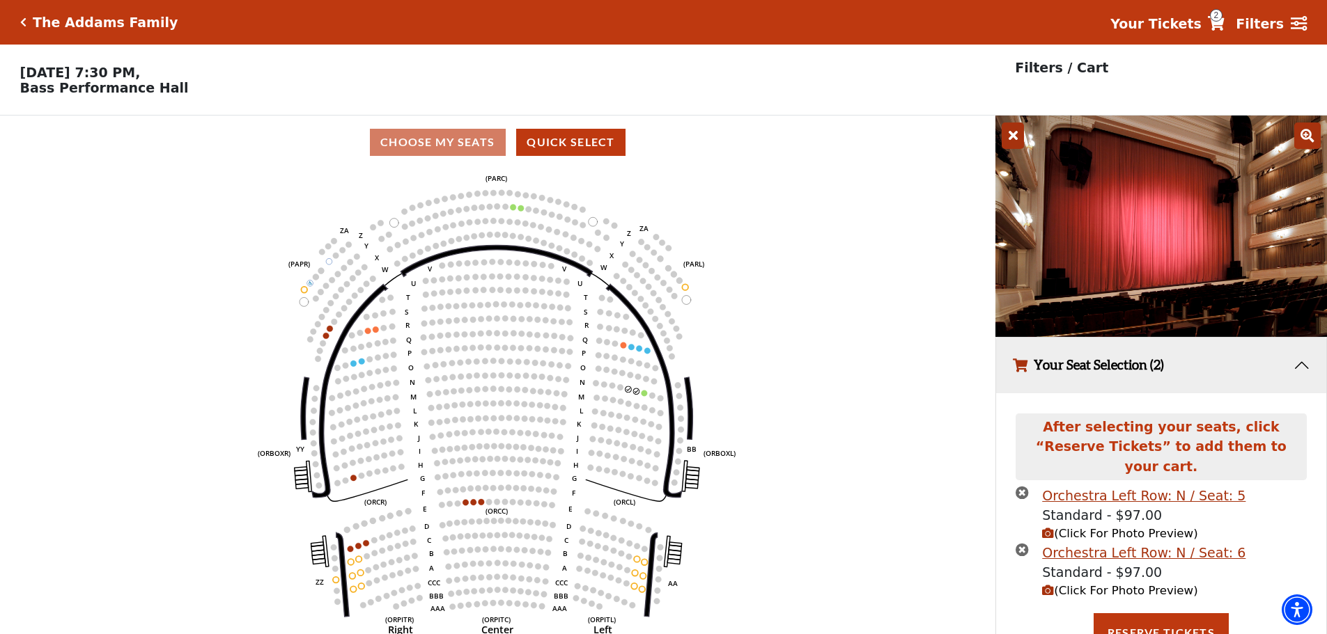
click at [961, 356] on div "Current Level Orchestra / Parterre Circle Click on a level below to open the Se…" at bounding box center [497, 416] width 995 height 494
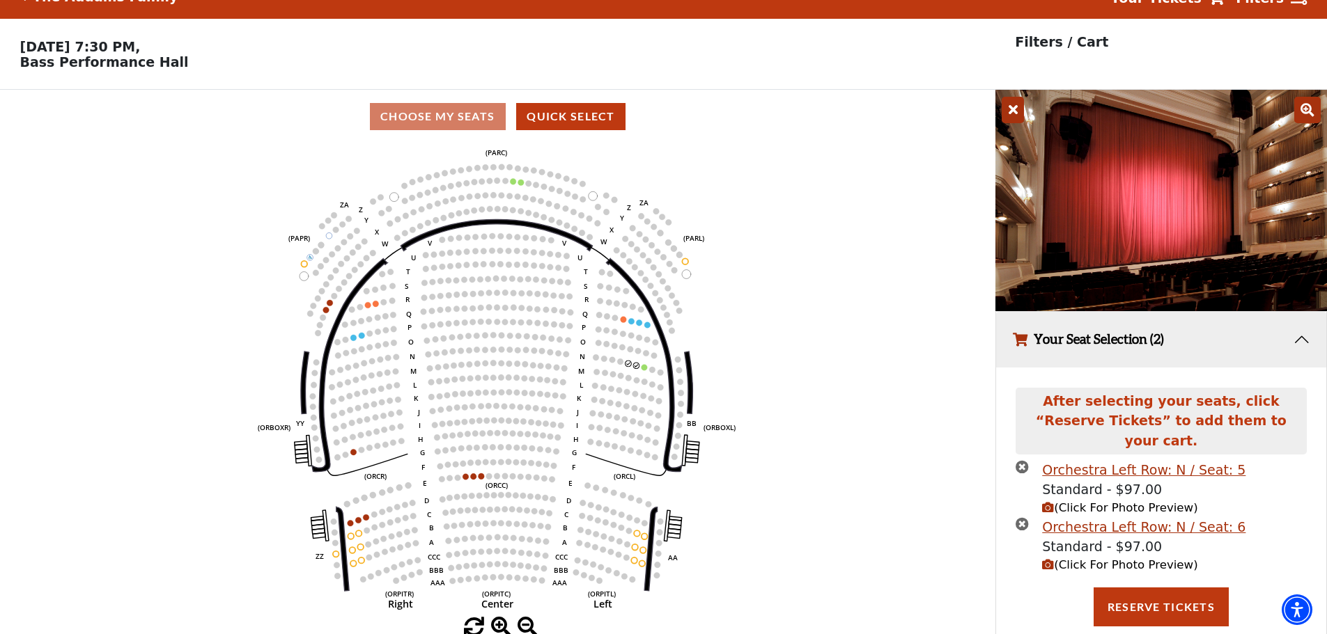
scroll to position [38, 0]
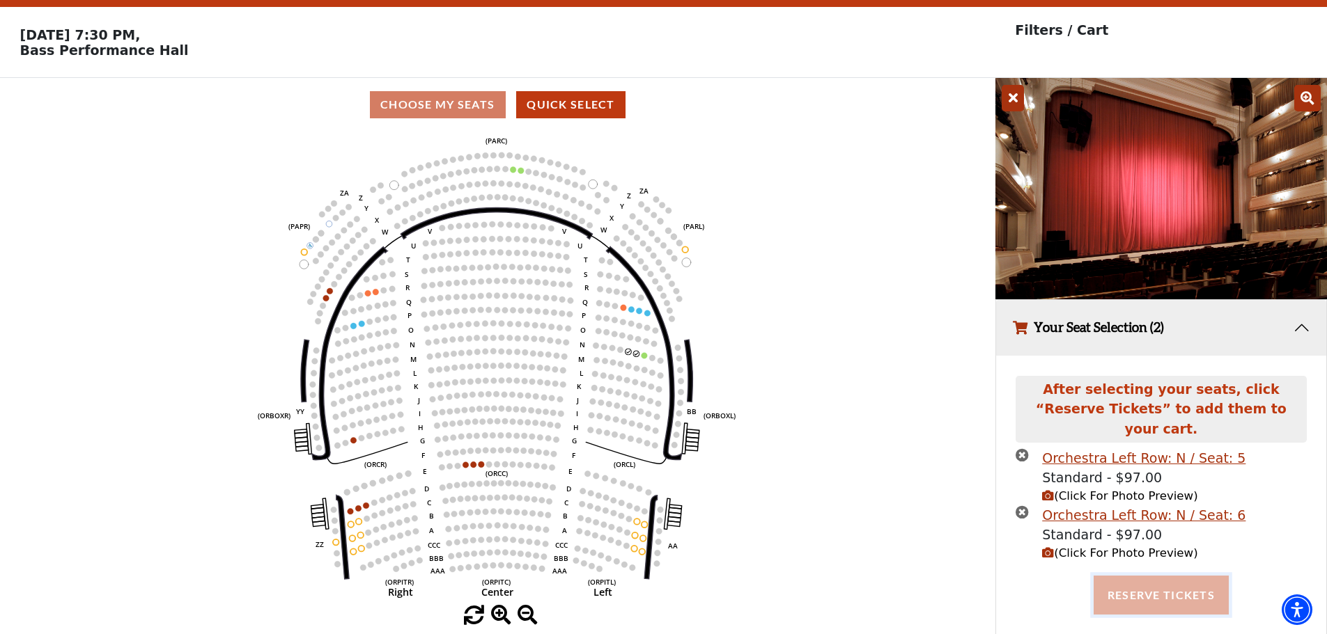
click at [1154, 584] on button "Reserve Tickets" at bounding box center [1160, 595] width 135 height 39
click at [1024, 506] on icon "times-circle" at bounding box center [1021, 512] width 13 height 13
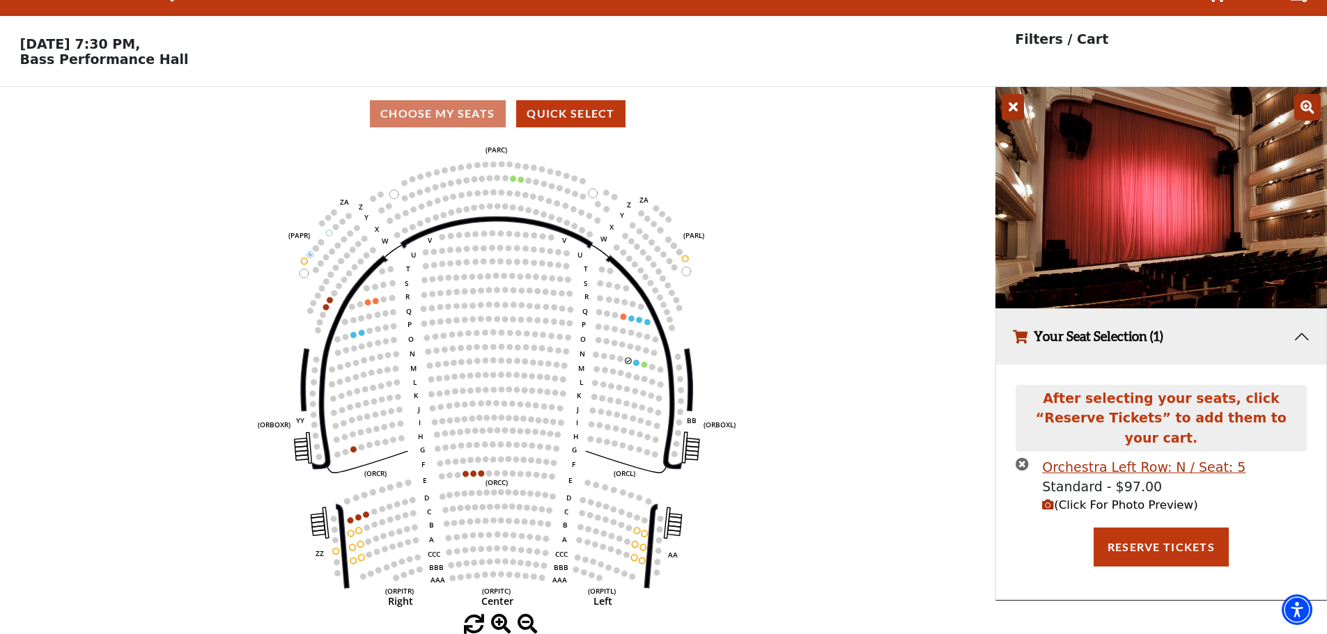
click at [1022, 458] on icon "times-circle" at bounding box center [1021, 464] width 13 height 13
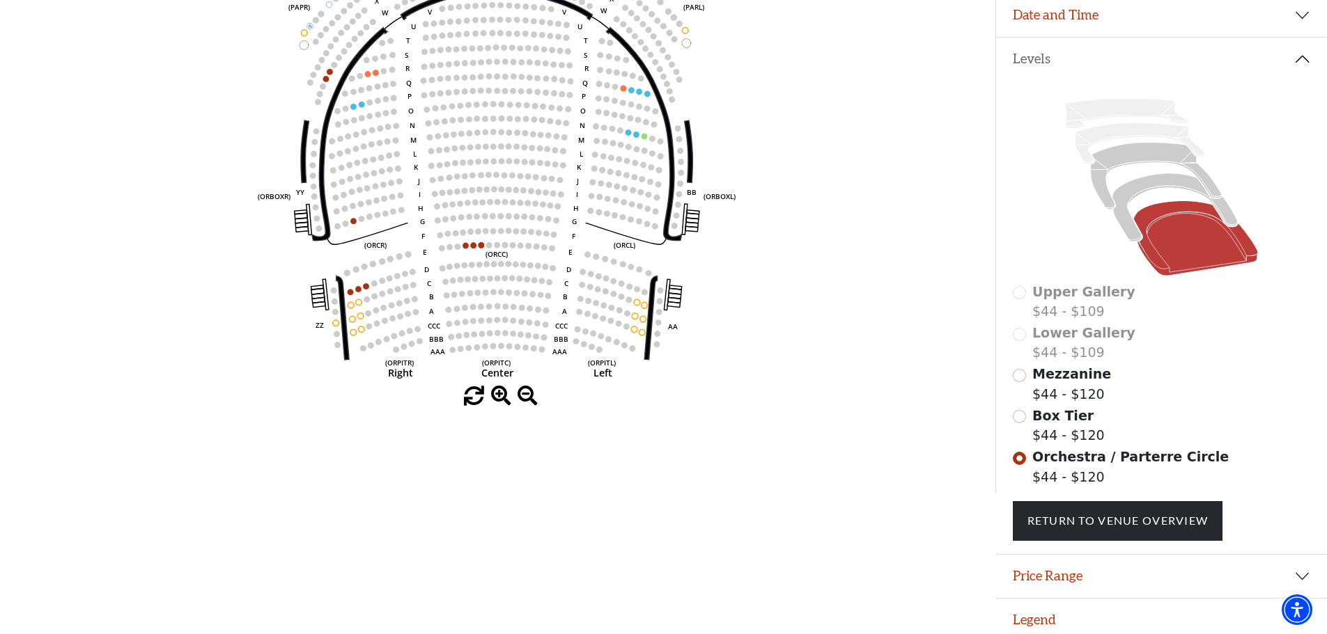
scroll to position [260, 0]
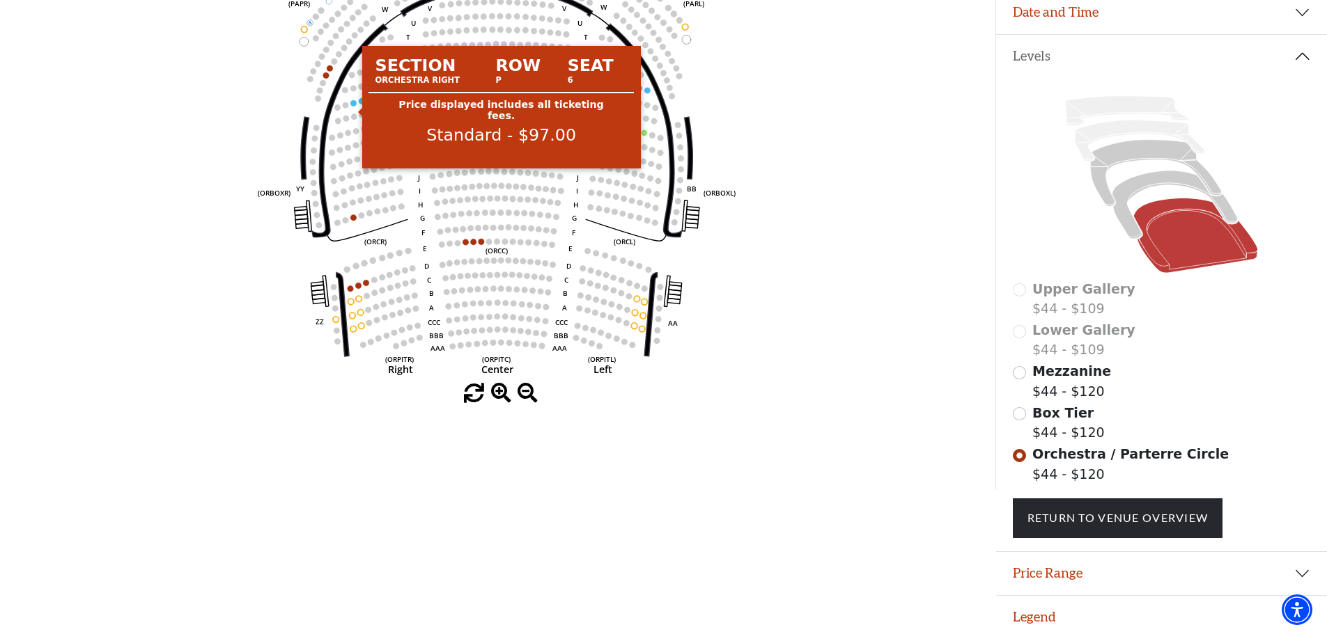
click at [354, 107] on circle at bounding box center [354, 103] width 6 height 6
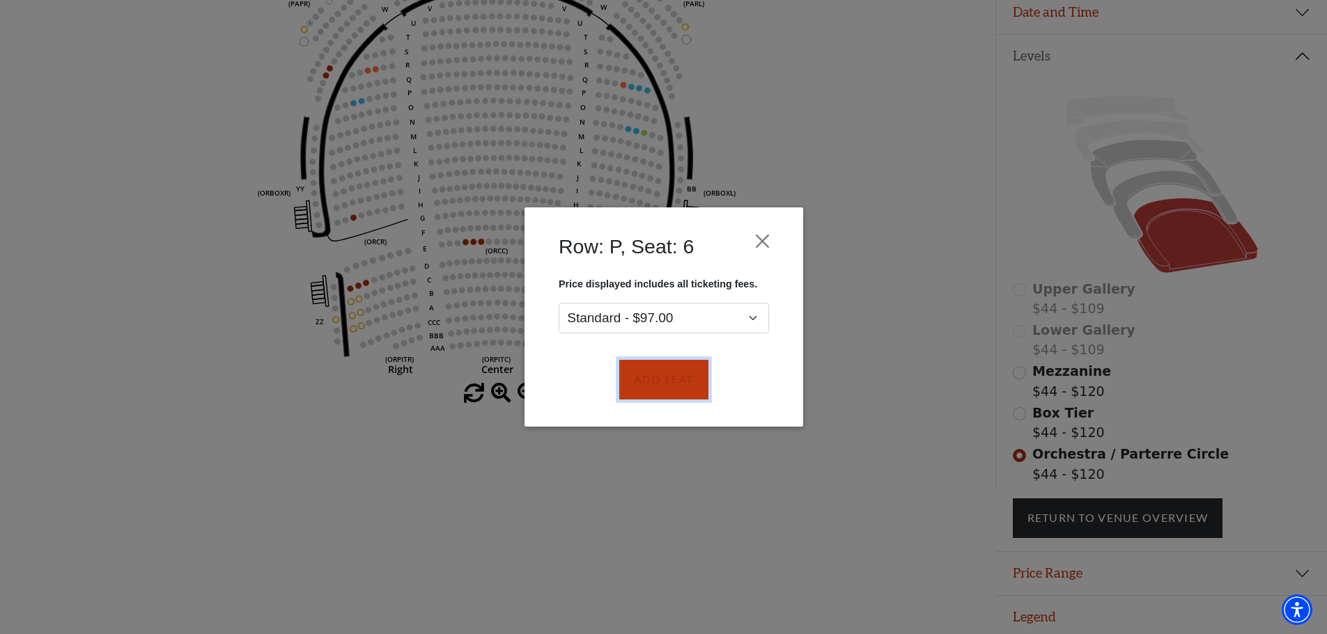
drag, startPoint x: 631, startPoint y: 386, endPoint x: 625, endPoint y: 344, distance: 42.2
click at [632, 382] on button "Add Seat" at bounding box center [662, 380] width 89 height 39
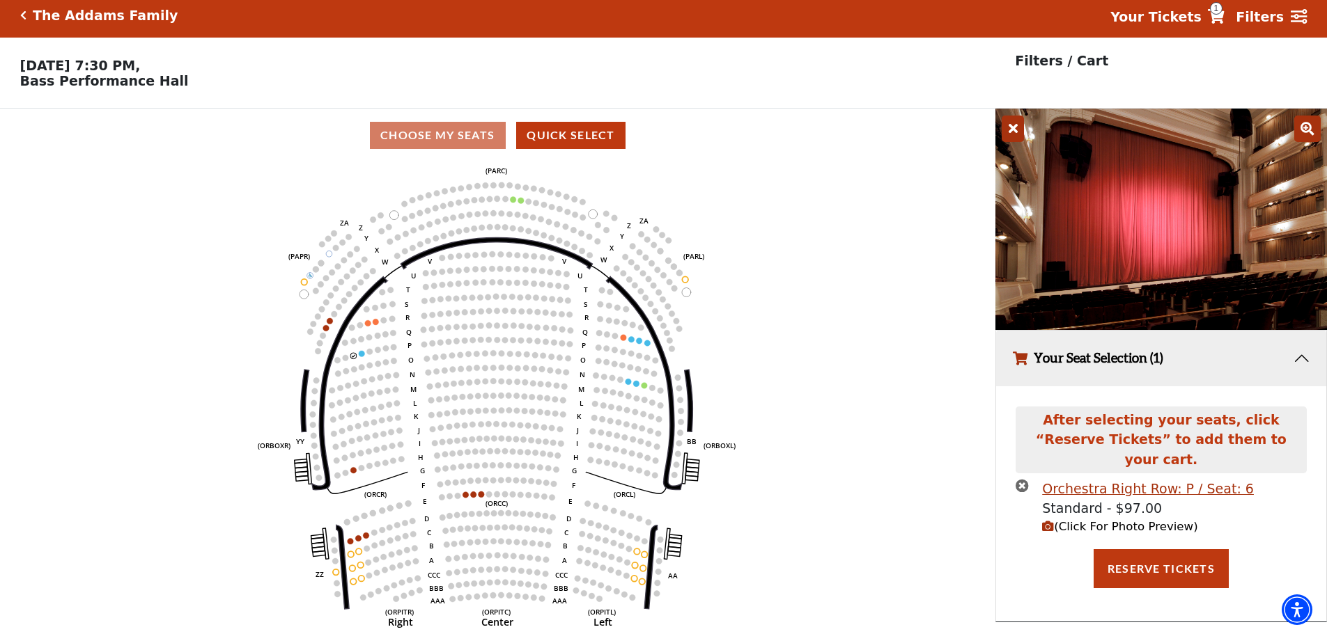
scroll to position [0, 0]
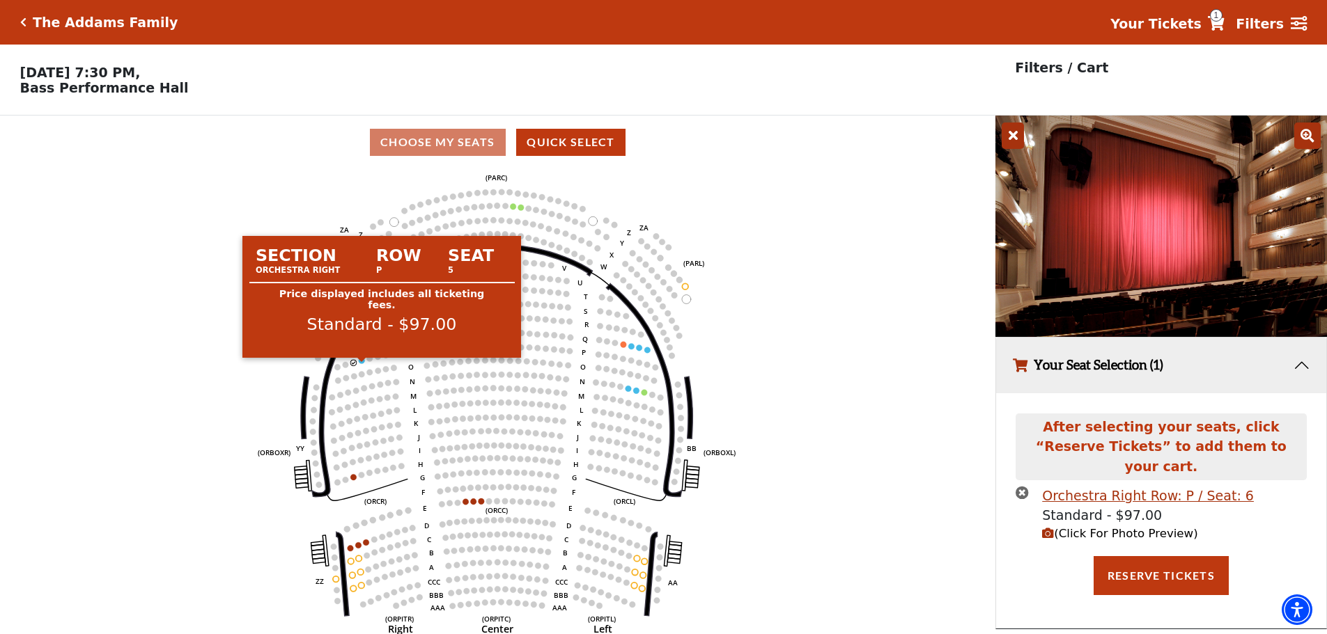
click at [364, 364] on circle at bounding box center [362, 361] width 6 height 6
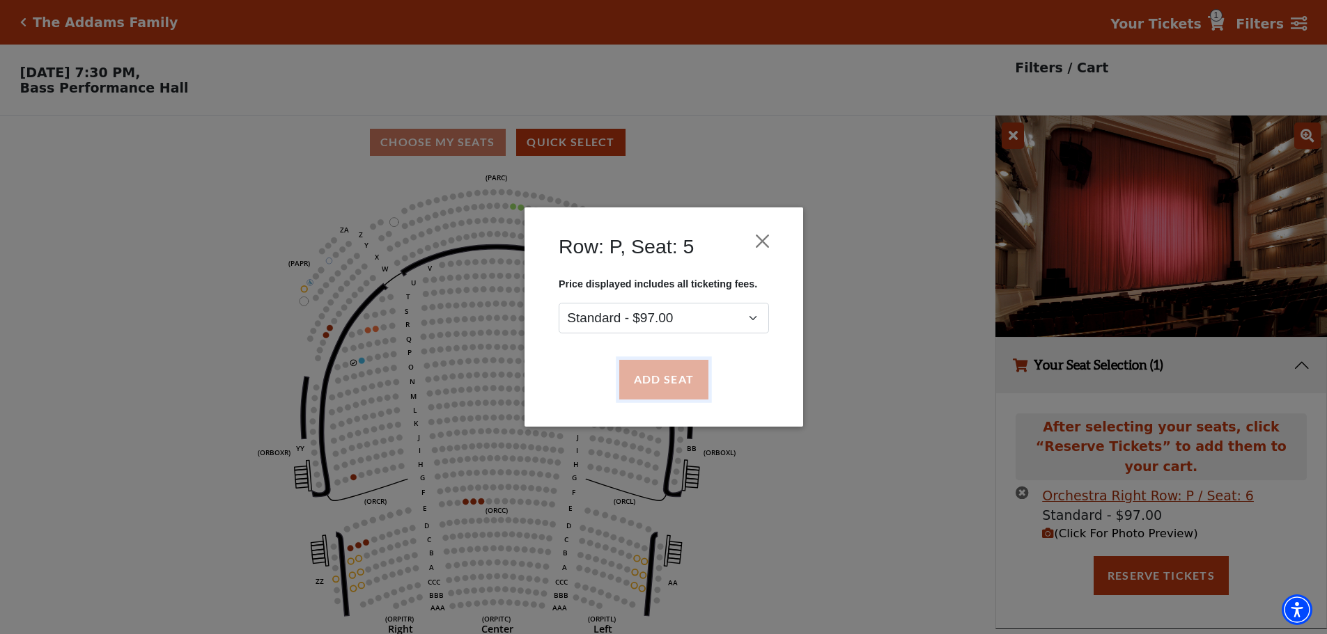
click at [672, 382] on button "Add Seat" at bounding box center [662, 380] width 89 height 39
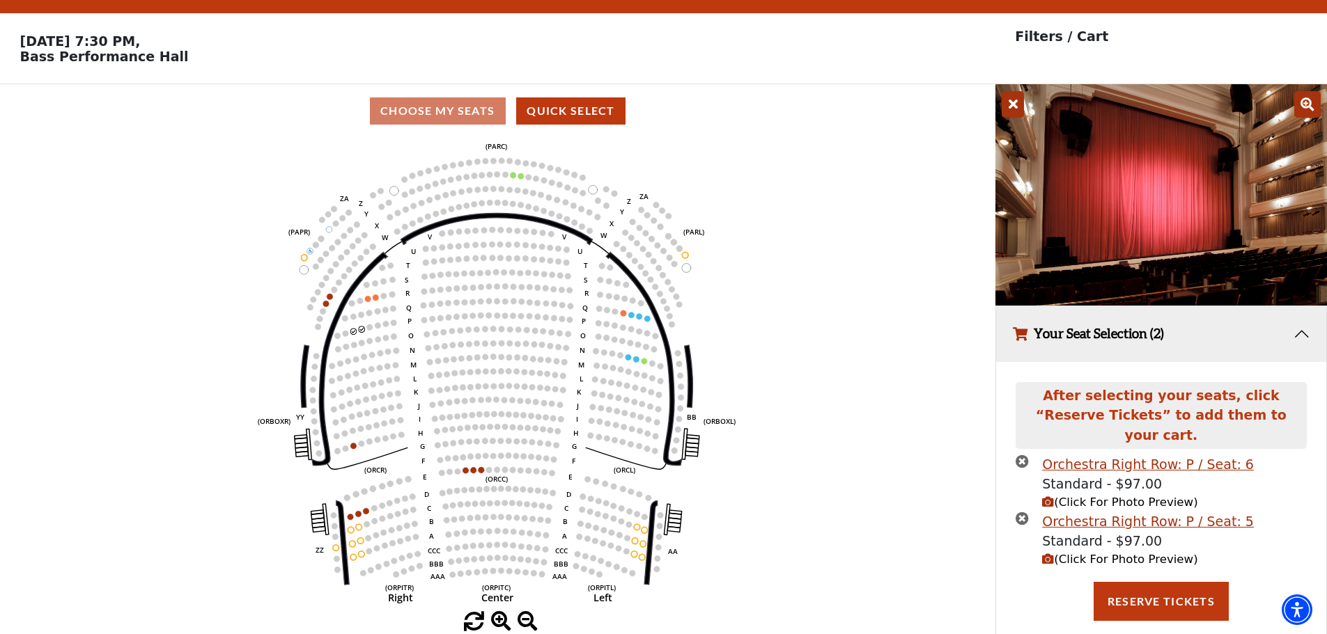
scroll to position [38, 0]
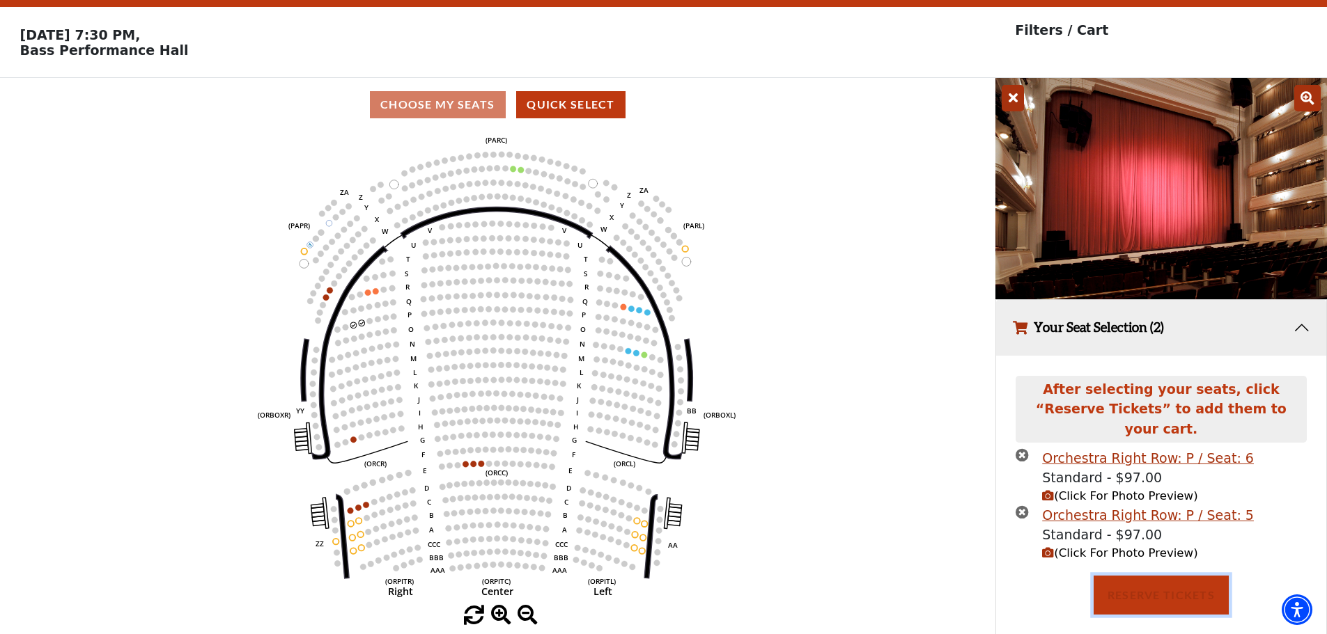
click at [1164, 584] on button "Reserve Tickets" at bounding box center [1160, 595] width 135 height 39
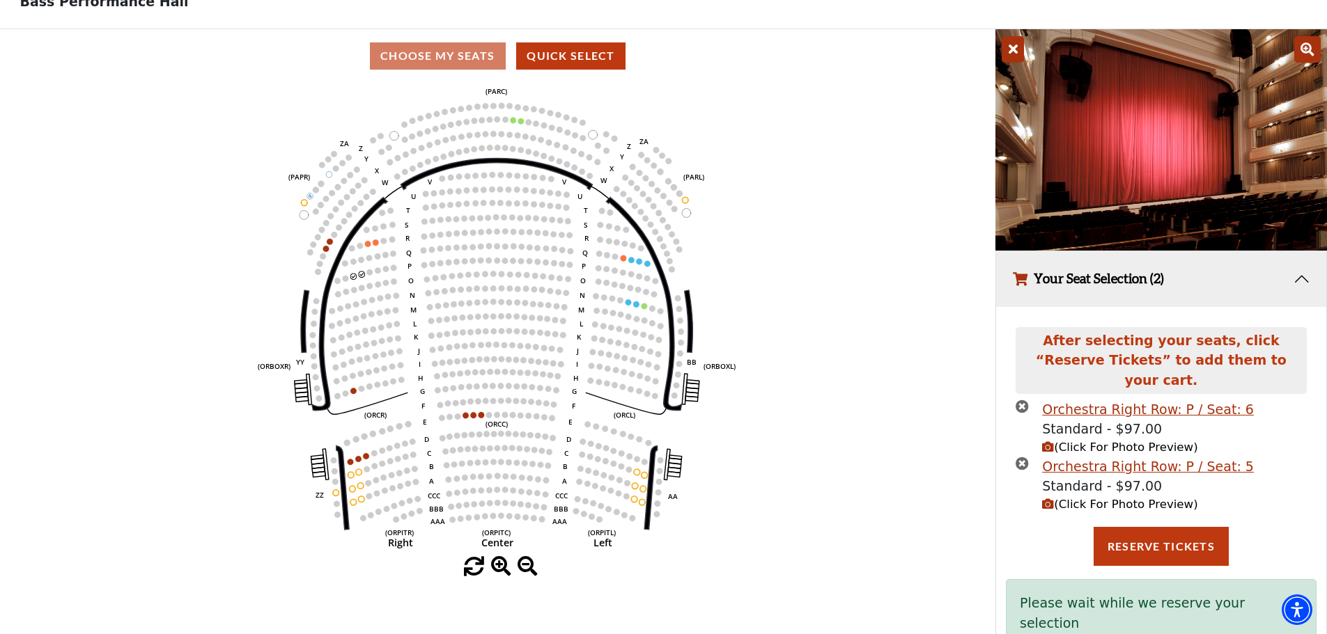
scroll to position [99, 0]
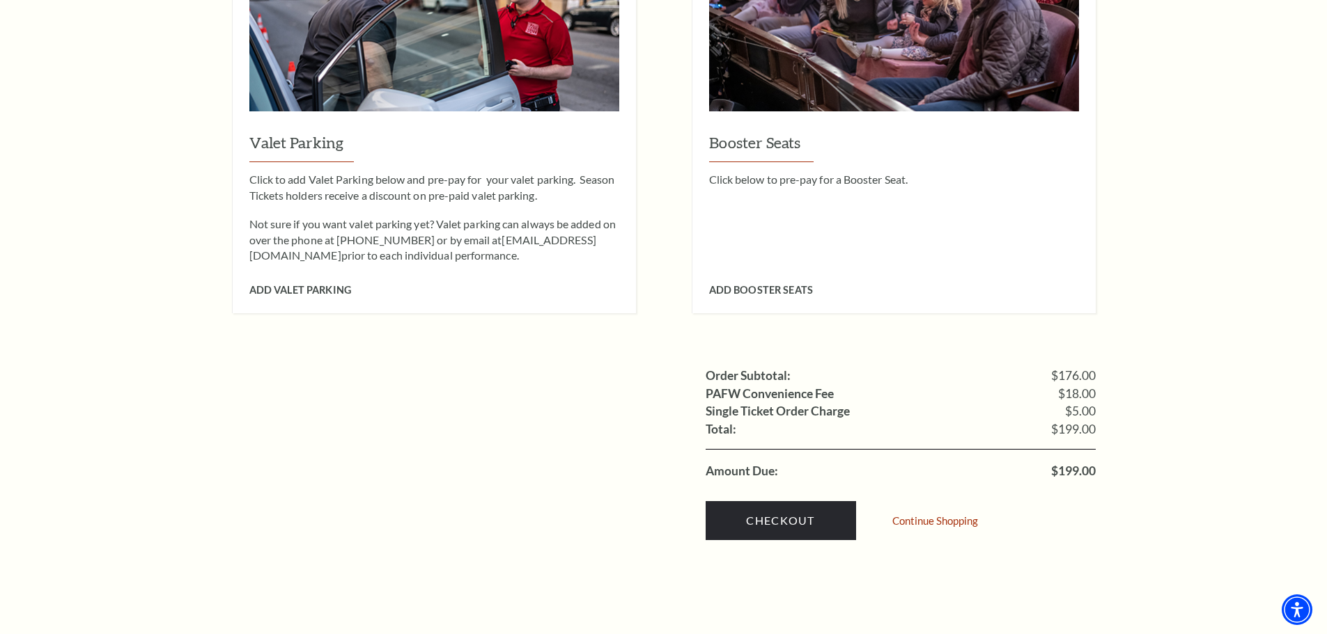
scroll to position [1159, 0]
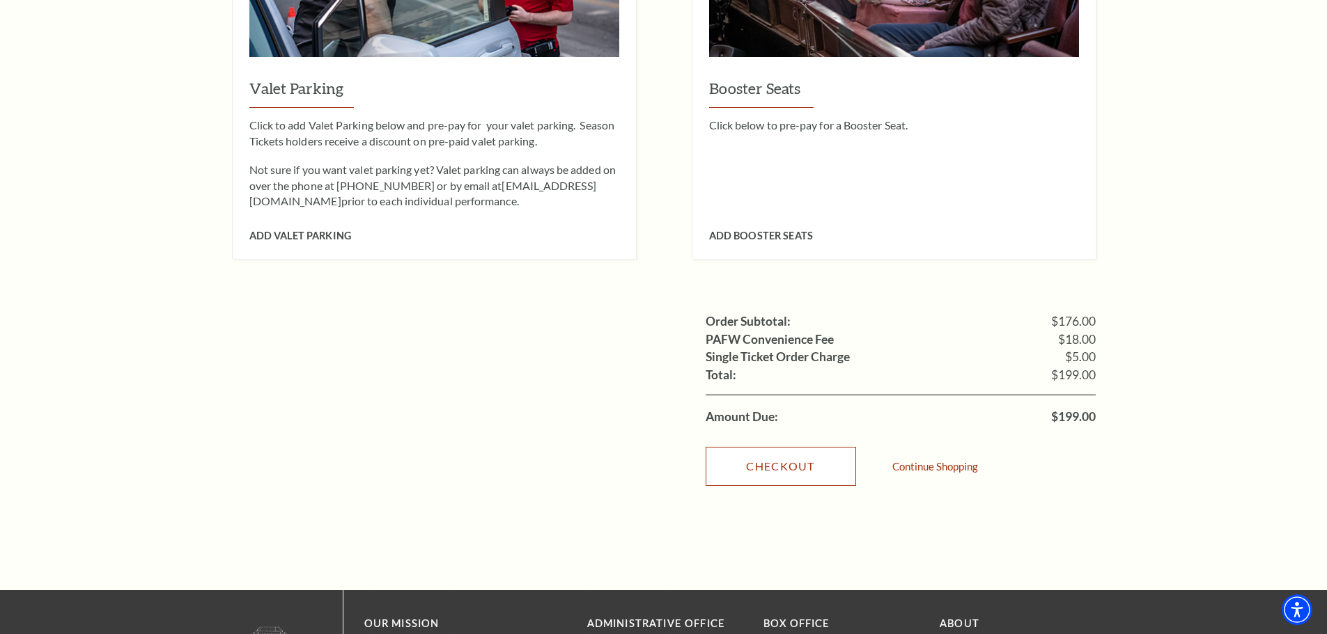
click at [795, 447] on link "Checkout" at bounding box center [780, 466] width 150 height 39
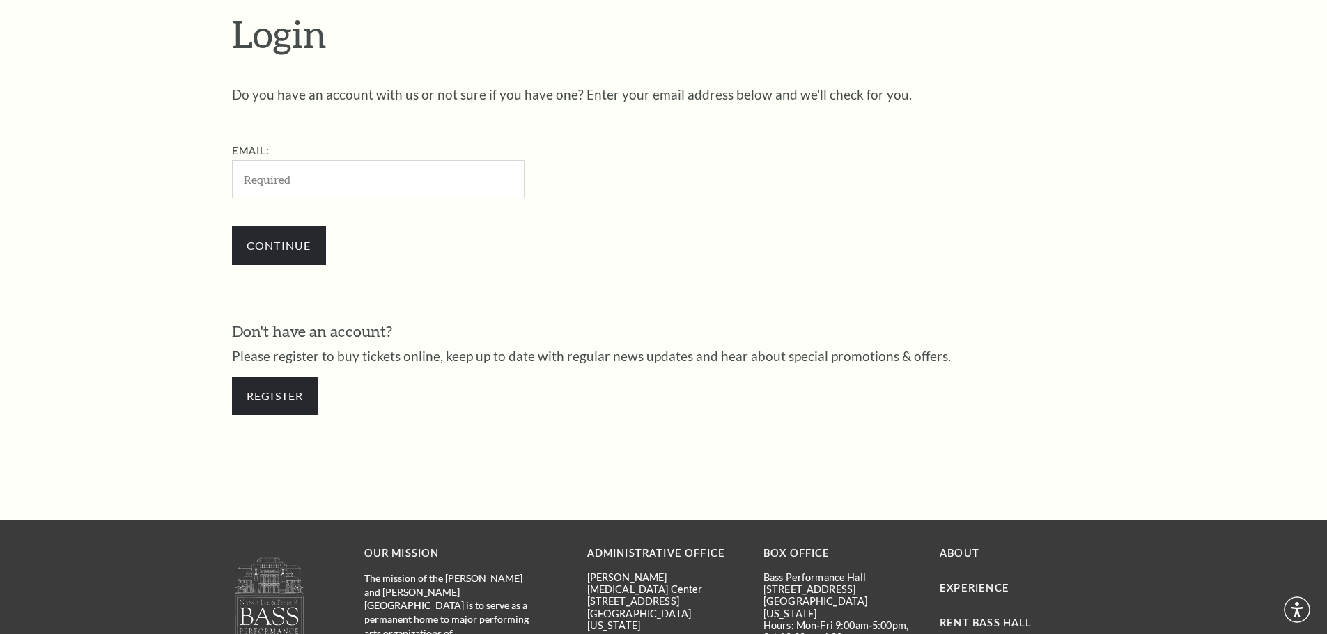
scroll to position [466, 0]
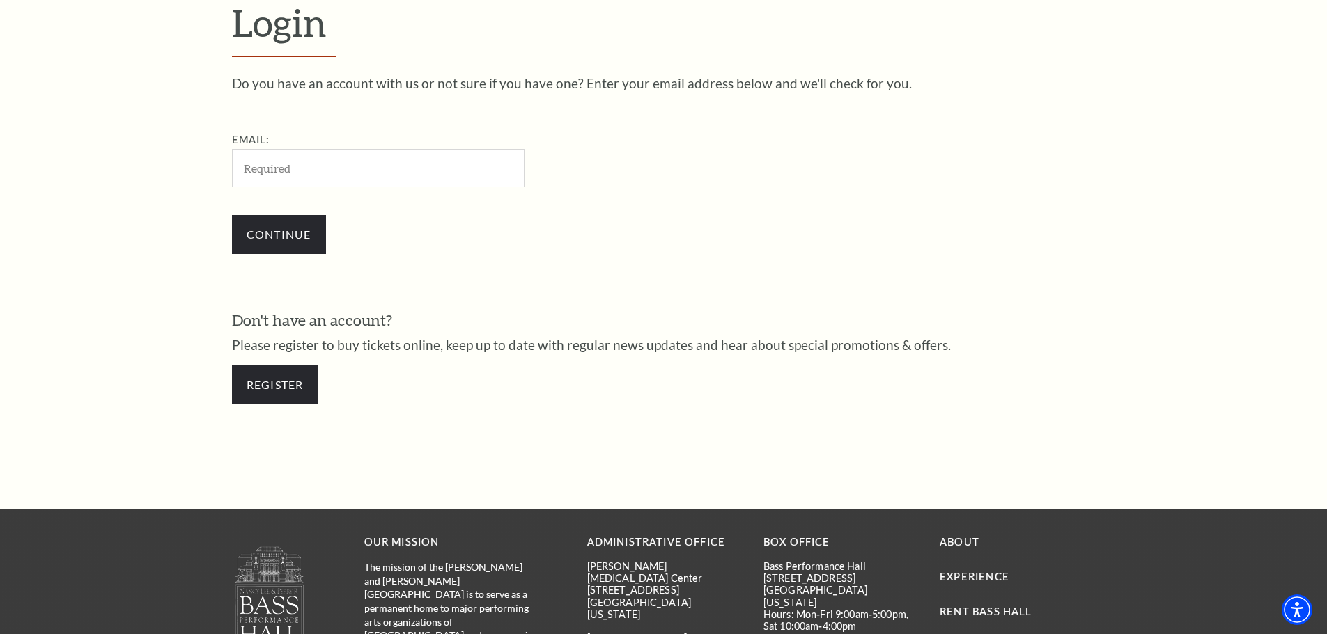
click at [386, 171] on input "Email:" at bounding box center [378, 168] width 292 height 38
type input "sandra.gray.zeller@gmail.com"
click at [278, 241] on input "Continue" at bounding box center [279, 234] width 94 height 39
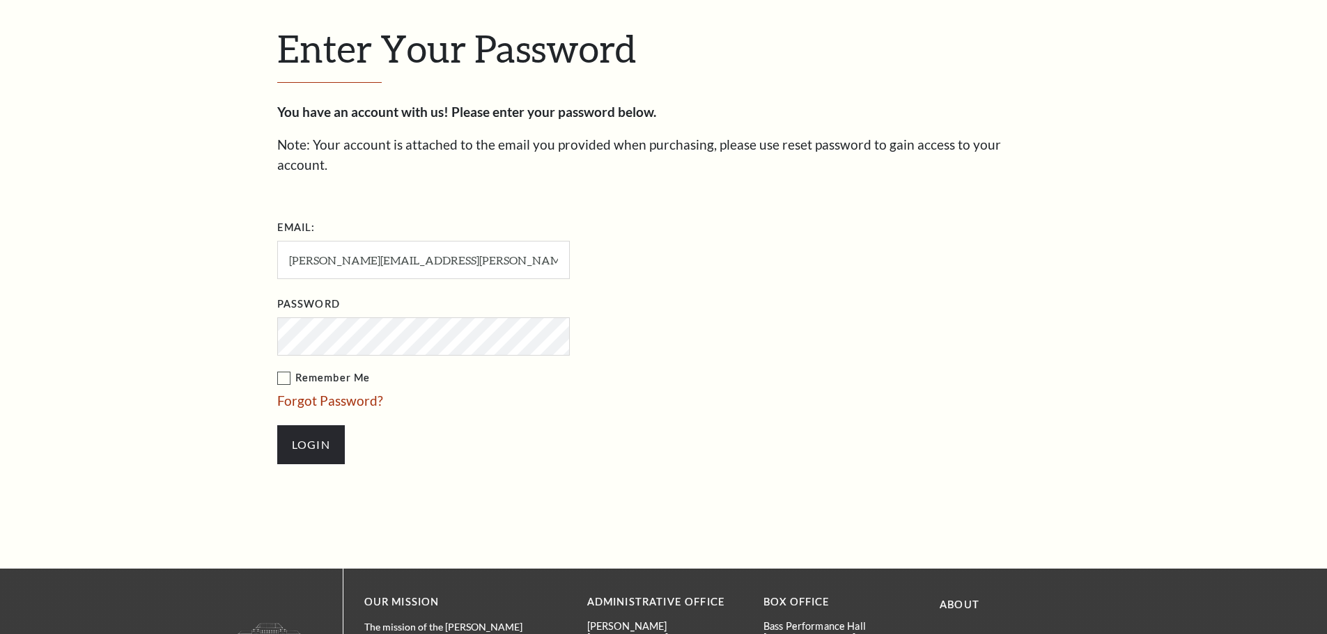
scroll to position [479, 0]
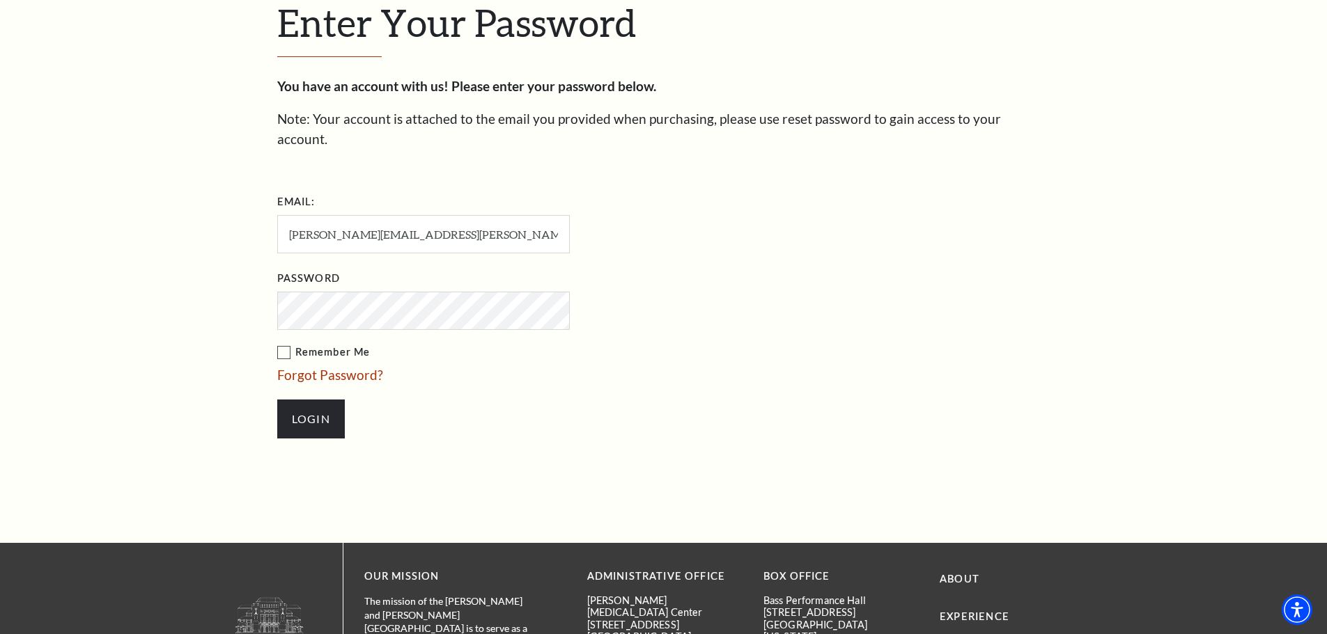
click at [283, 344] on label "Remember Me" at bounding box center [493, 352] width 432 height 17
click at [0, 0] on input "Remember Me" at bounding box center [0, 0] width 0 height 0
click at [297, 400] on input "Login" at bounding box center [311, 419] width 68 height 39
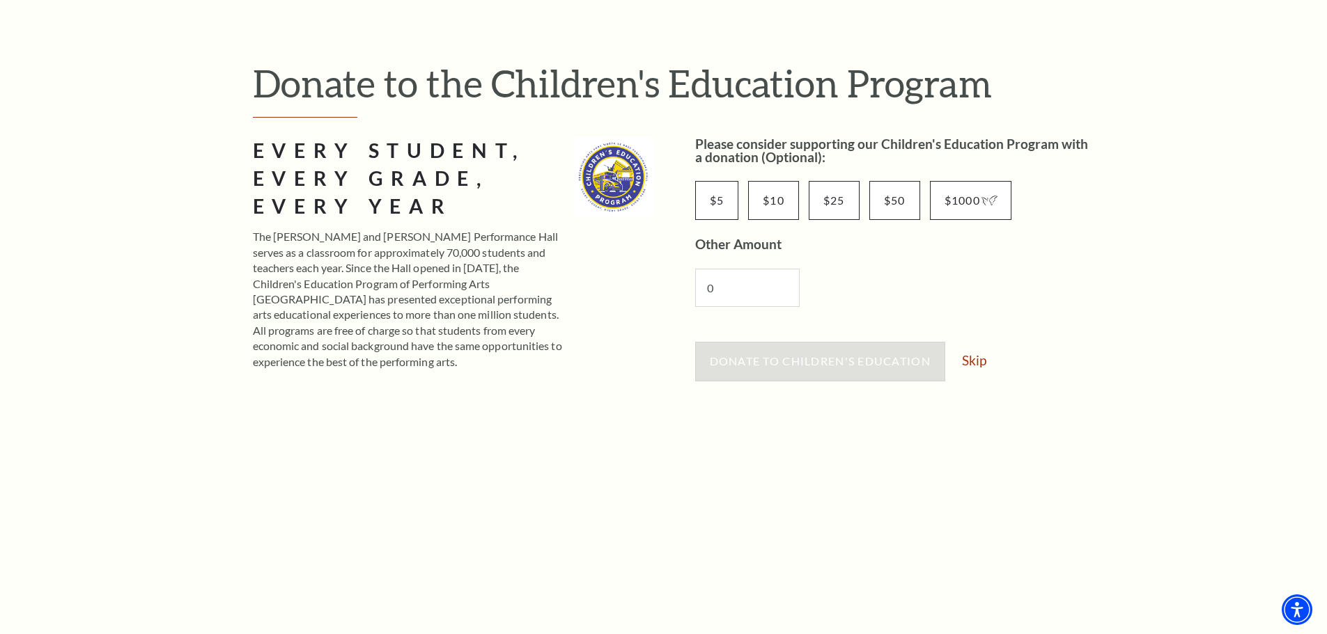
scroll to position [99, 0]
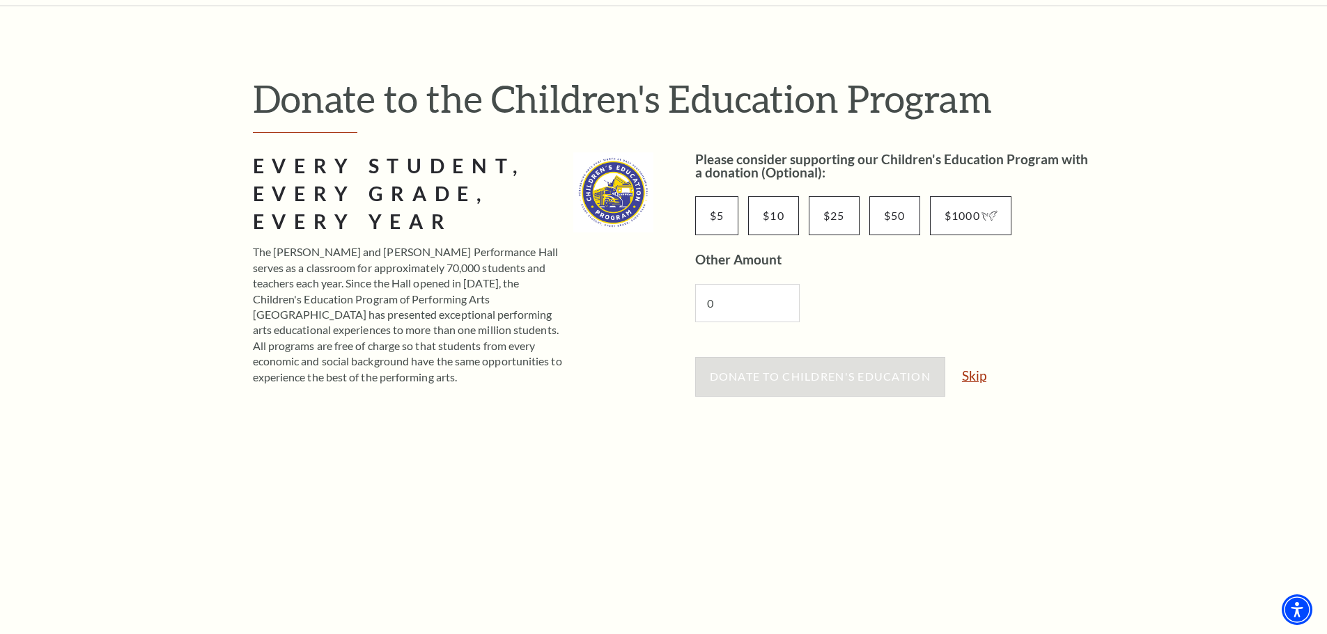
click at [976, 375] on link "Skip" at bounding box center [974, 375] width 24 height 13
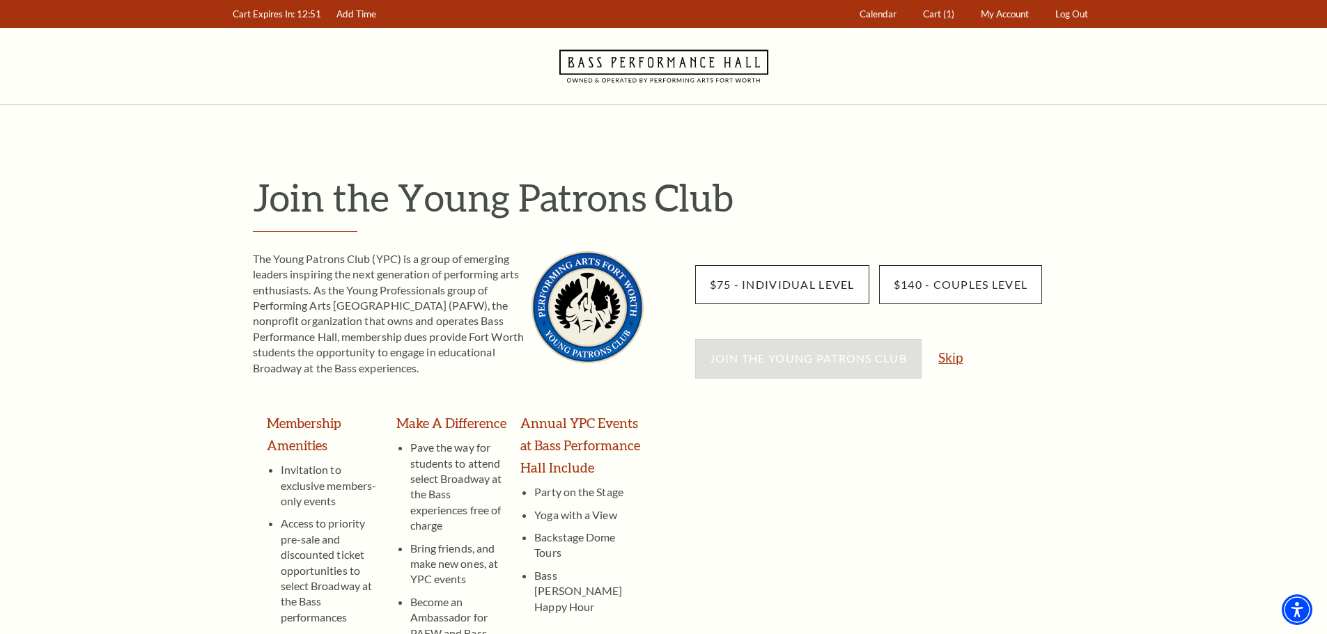
click at [948, 360] on link "Skip" at bounding box center [950, 357] width 24 height 13
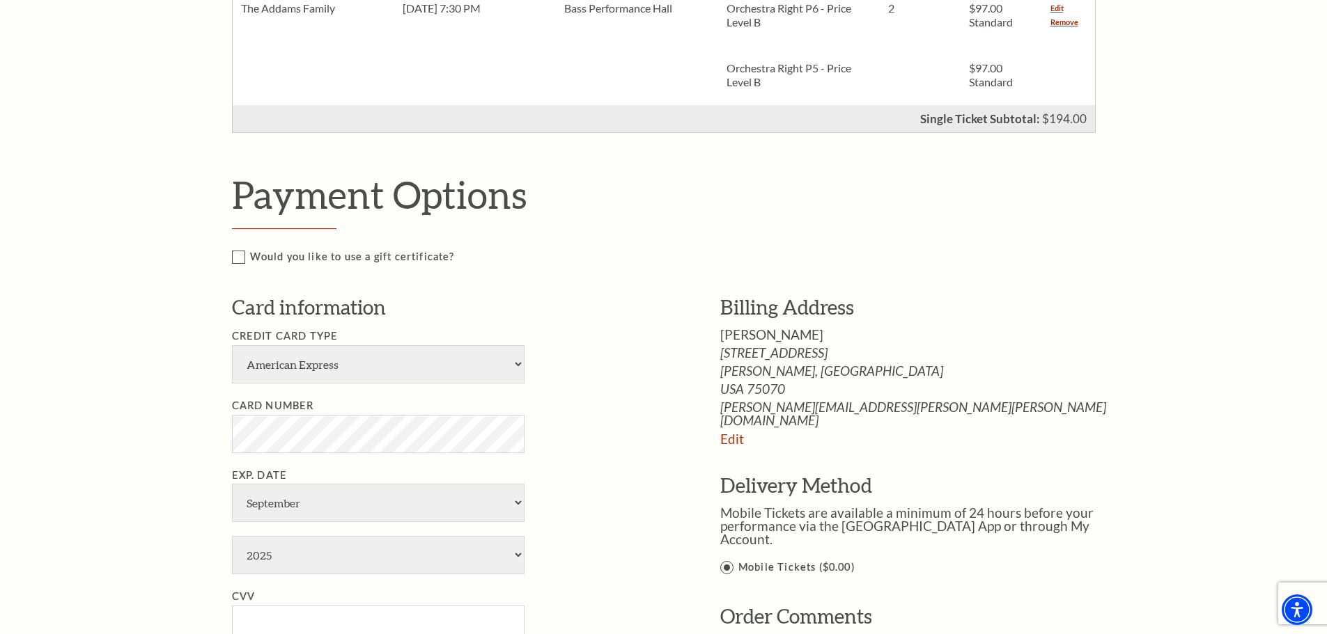
scroll to position [582, 0]
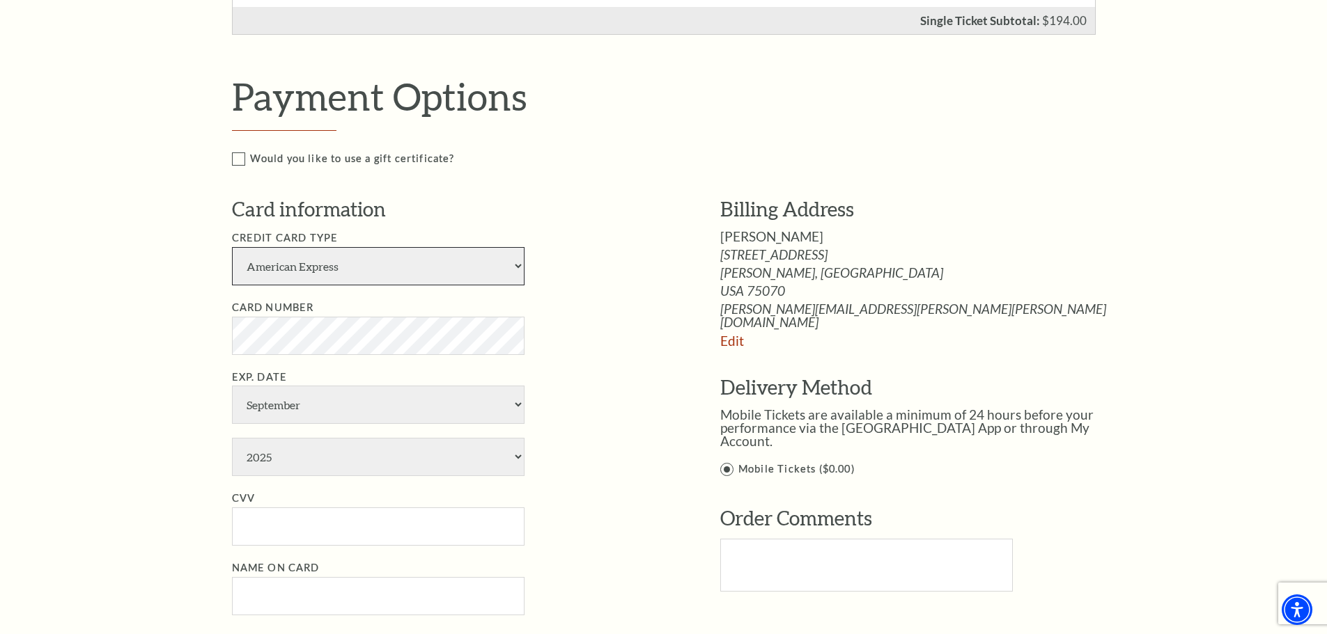
click at [380, 273] on select "American Express Visa Master Card Discover" at bounding box center [378, 266] width 292 height 38
select select "24"
click at [232, 247] on select "American Express Visa Master Card Discover" at bounding box center [378, 266] width 292 height 38
click at [361, 278] on select "American Express Visa Master Card Discover" at bounding box center [378, 266] width 292 height 38
click at [232, 247] on select "American Express Visa Master Card Discover" at bounding box center [378, 266] width 292 height 38
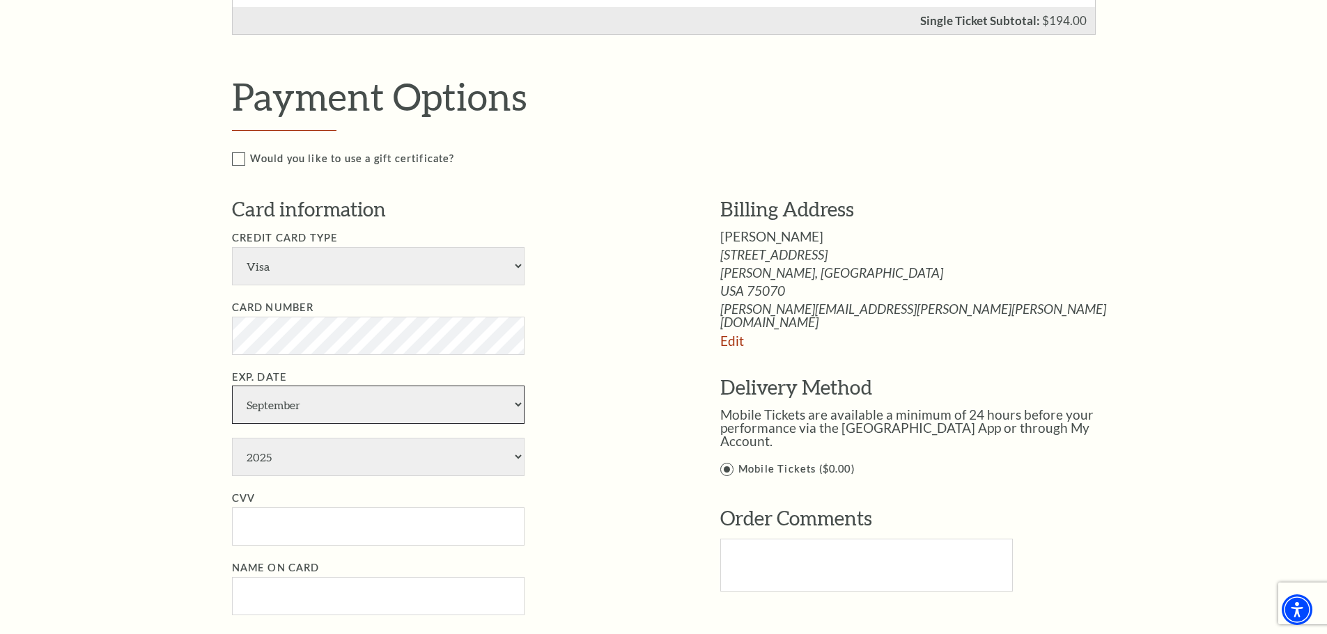
click at [345, 409] on select "January February March April May June July August September October November De…" at bounding box center [378, 405] width 292 height 38
select select "6"
click at [232, 386] on select "January February March April May June July August September October November De…" at bounding box center [378, 405] width 292 height 38
click at [309, 459] on select "2025 2026 2027 2028 2029 2030 2031 2032 2033 2034" at bounding box center [378, 457] width 292 height 38
select select "2029"
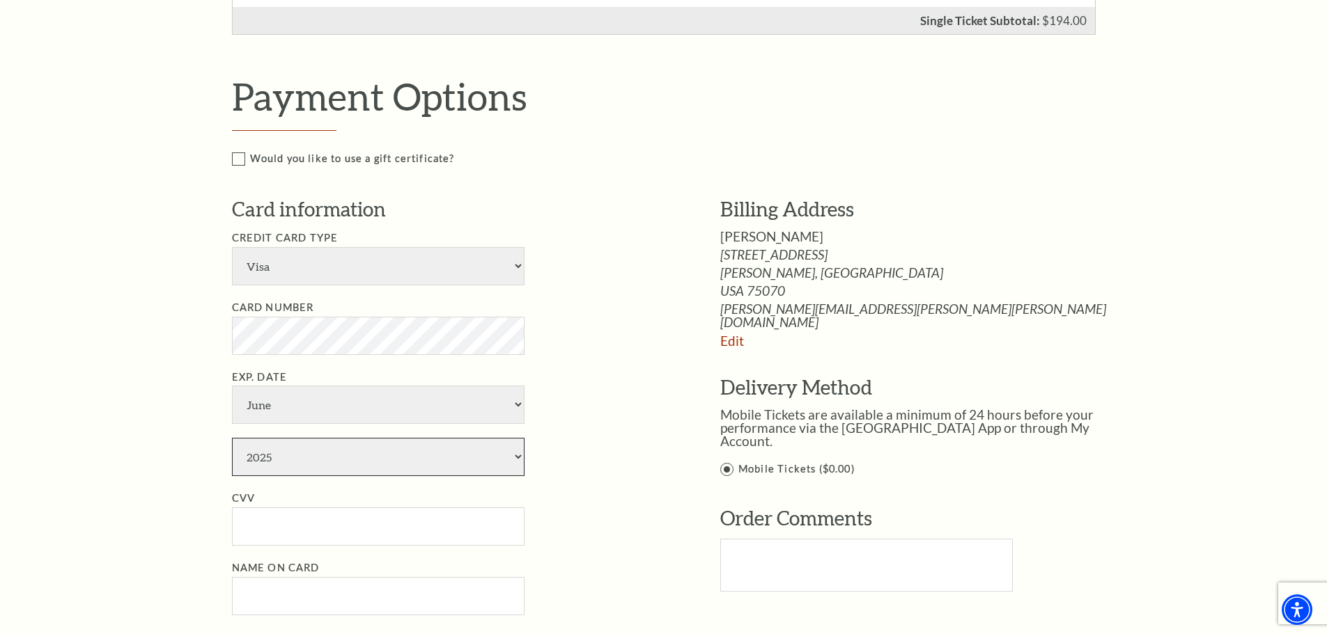
click at [232, 438] on select "2025 2026 2027 2028 2029 2030 2031 2032 2033 2034" at bounding box center [378, 457] width 292 height 38
click at [310, 529] on input "CVV" at bounding box center [378, 527] width 292 height 38
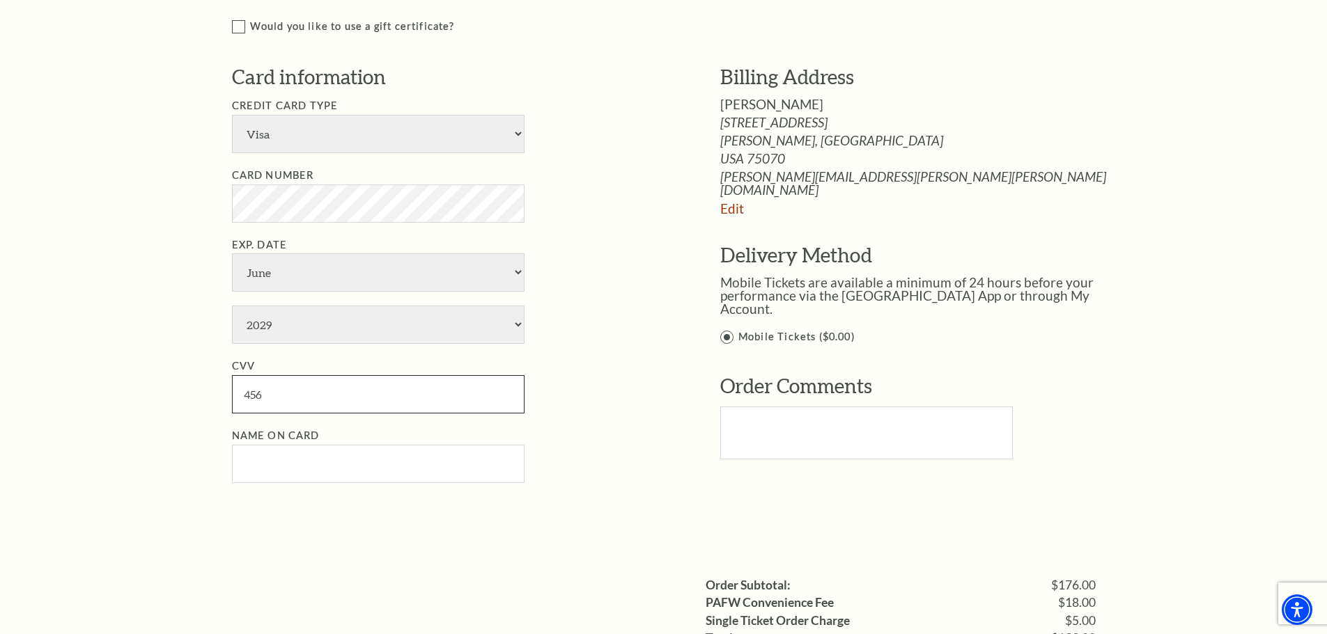
scroll to position [730, 0]
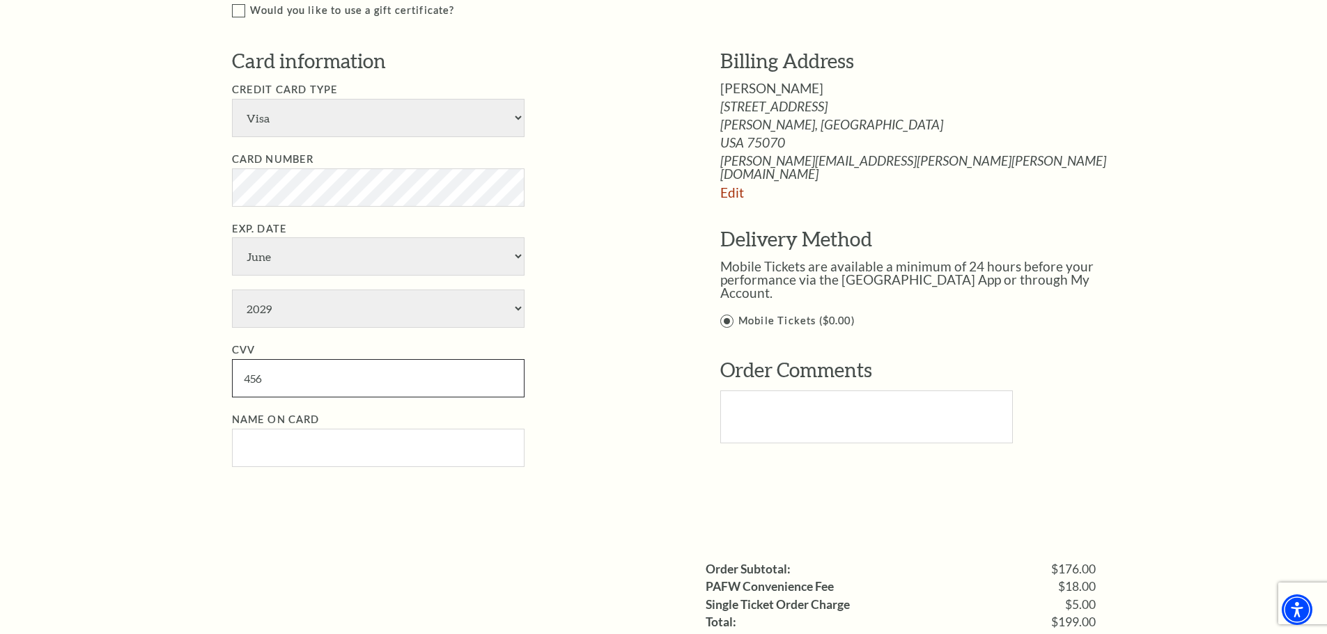
type input "456"
click at [400, 442] on input "Name on Card" at bounding box center [378, 448] width 292 height 38
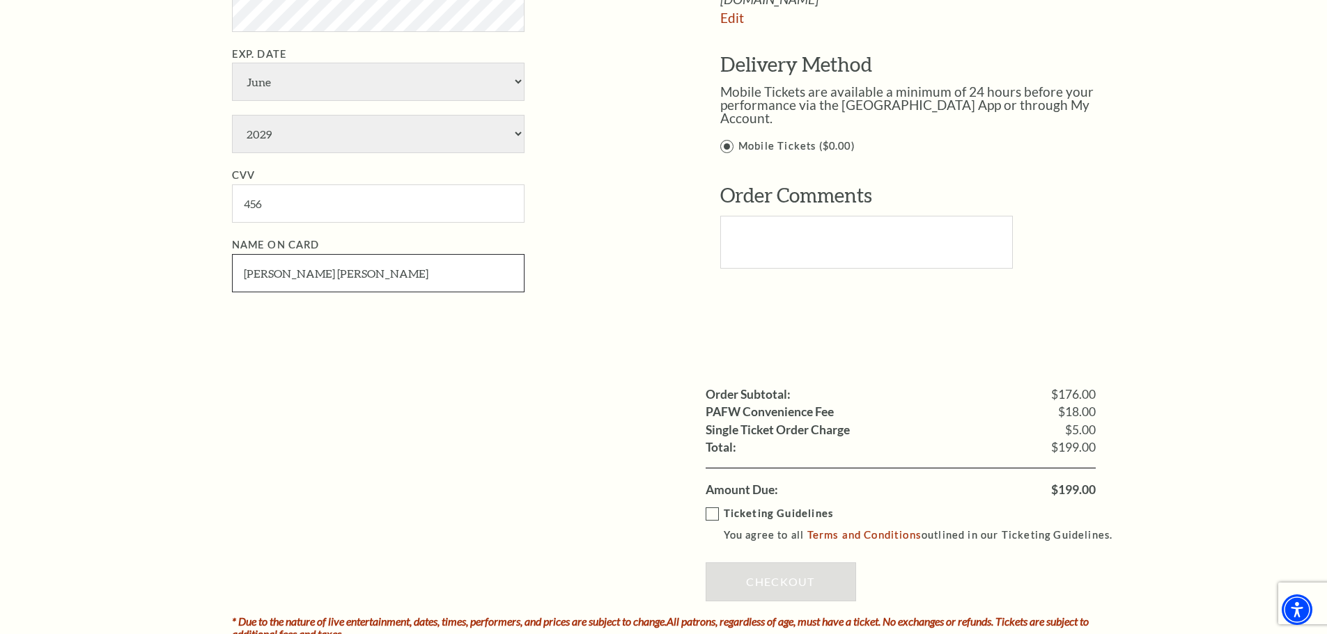
scroll to position [933, 0]
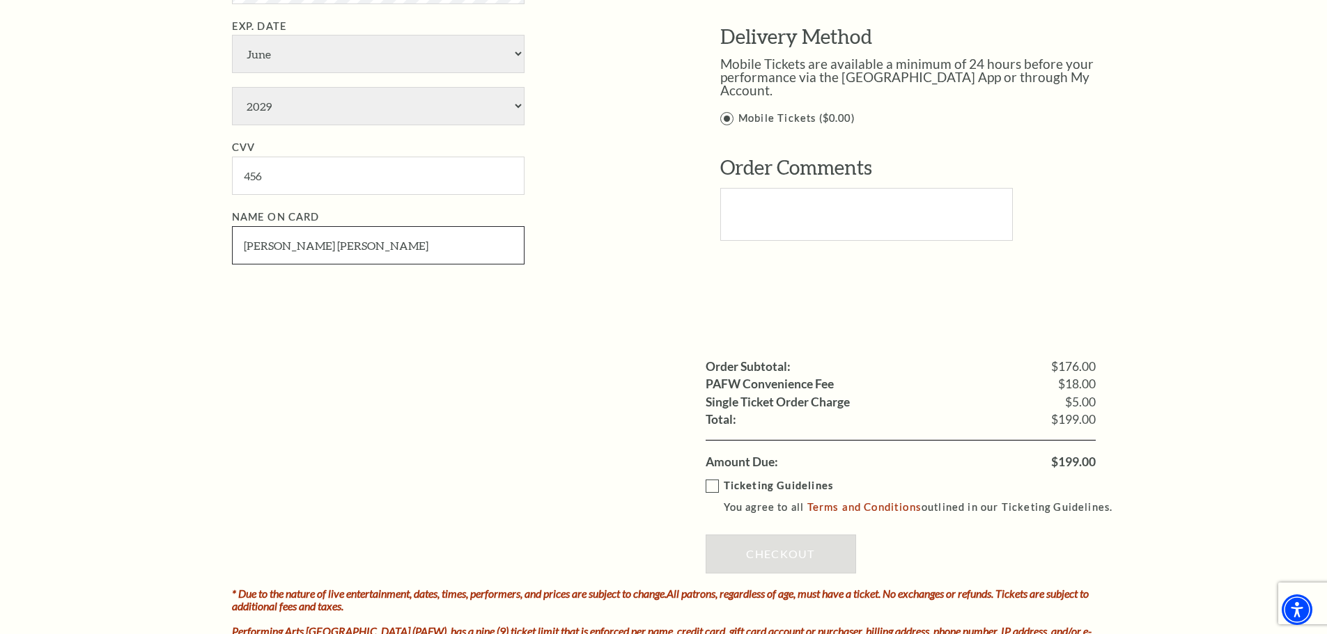
type input "sandra gray zeller"
click at [706, 487] on label "Ticketing Guidelines You agree to all Terms and Conditions outlined in our Tick…" at bounding box center [915, 497] width 420 height 38
click at [0, 0] on input "Ticketing Guidelines You agree to all Terms and Conditions outlined in our Tick…" at bounding box center [0, 0] width 0 height 0
click at [758, 565] on link "Checkout" at bounding box center [780, 554] width 150 height 39
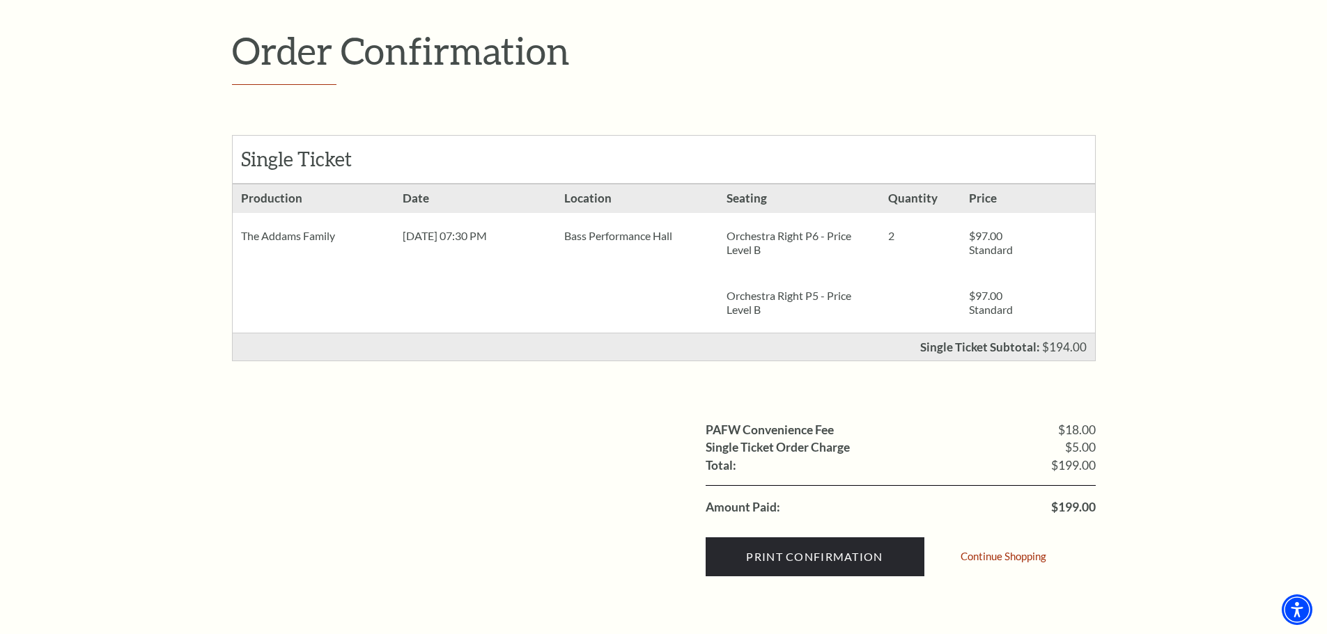
scroll to position [196, 0]
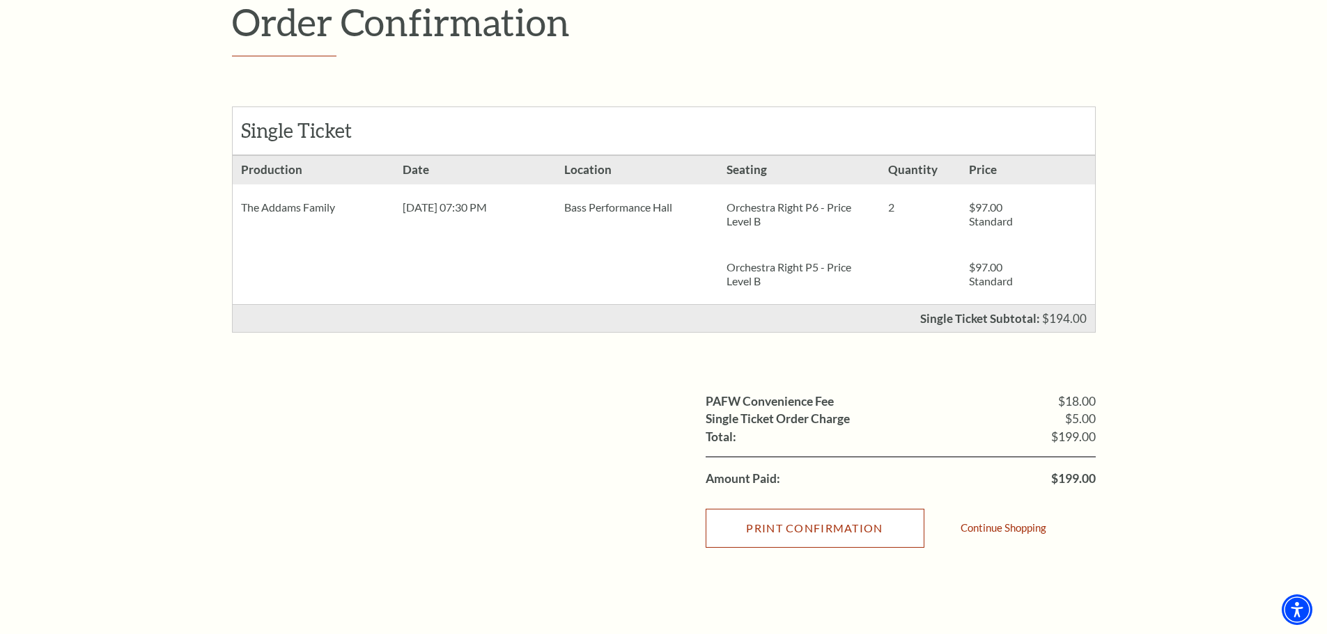
click at [830, 543] on input "Print Confirmation" at bounding box center [814, 528] width 219 height 39
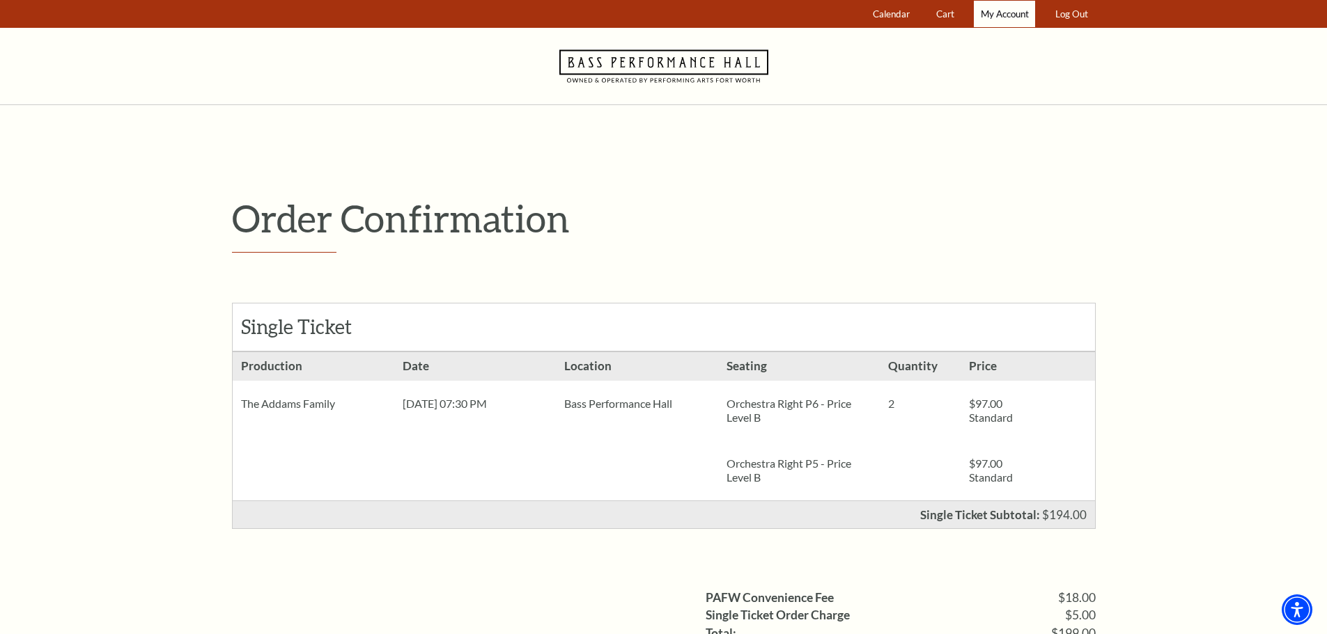
click at [1008, 13] on span "My Account" at bounding box center [1005, 13] width 48 height 11
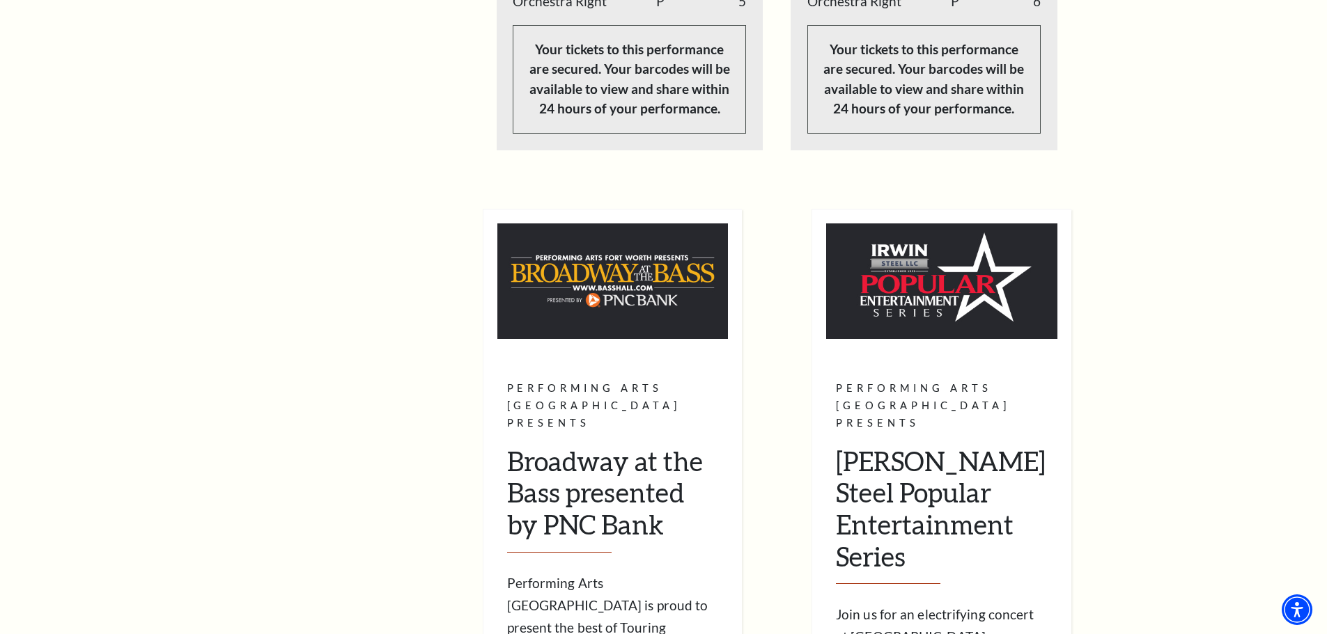
scroll to position [948, 0]
